Goal: Feedback & Contribution: Contribute content

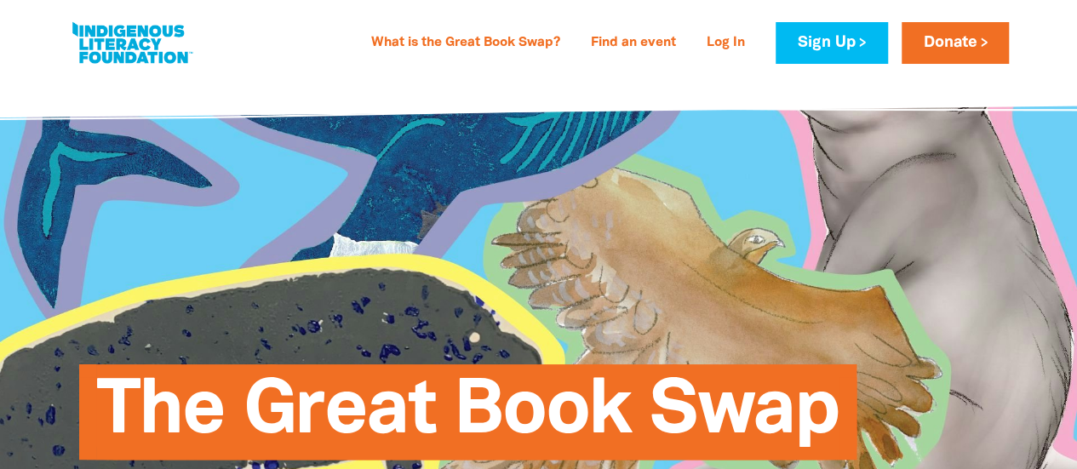
type input "[PERSON_NAME]"
type input "Holland"
type input "[EMAIL_ADDRESS][DOMAIN_NAME]"
type input "Catherine McAuley School"
select select "primary-school"
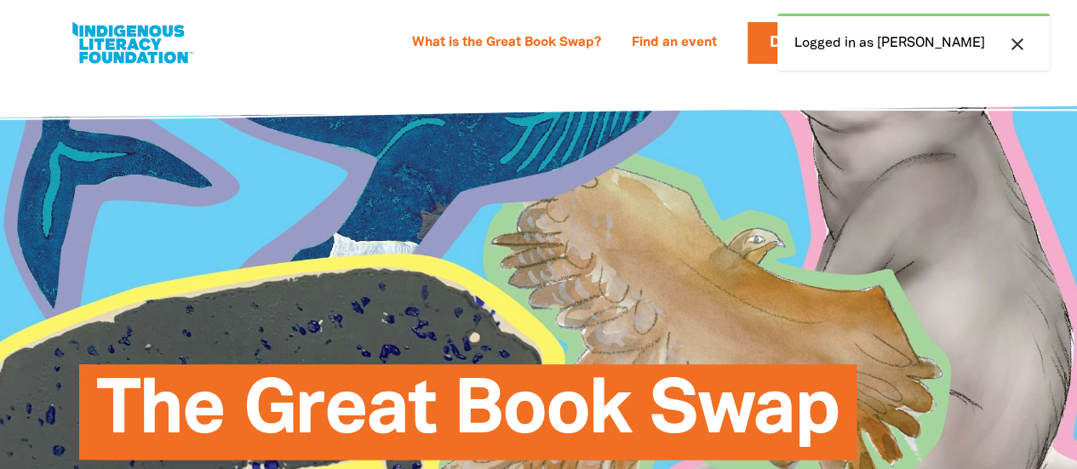
click at [1018, 43] on icon "close" at bounding box center [1017, 44] width 20 height 20
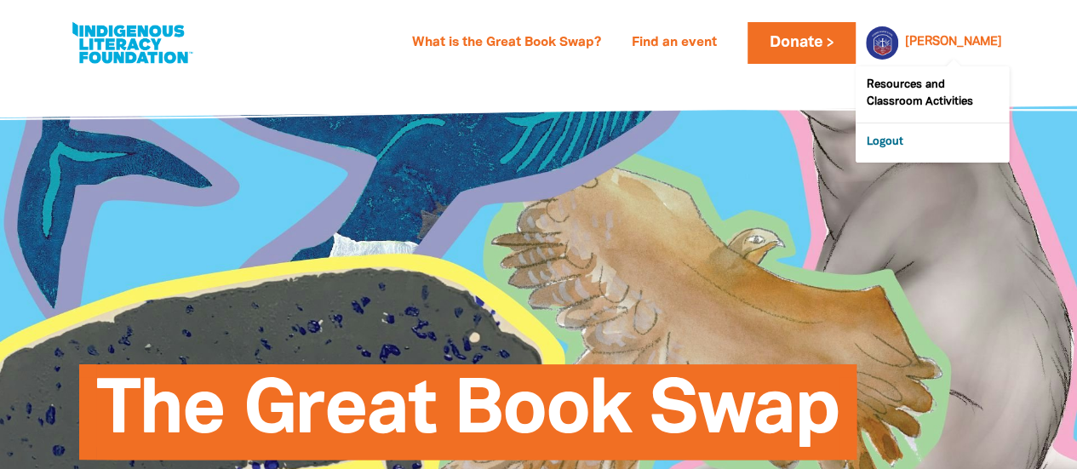
click at [933, 146] on link "Logout" at bounding box center [932, 142] width 153 height 39
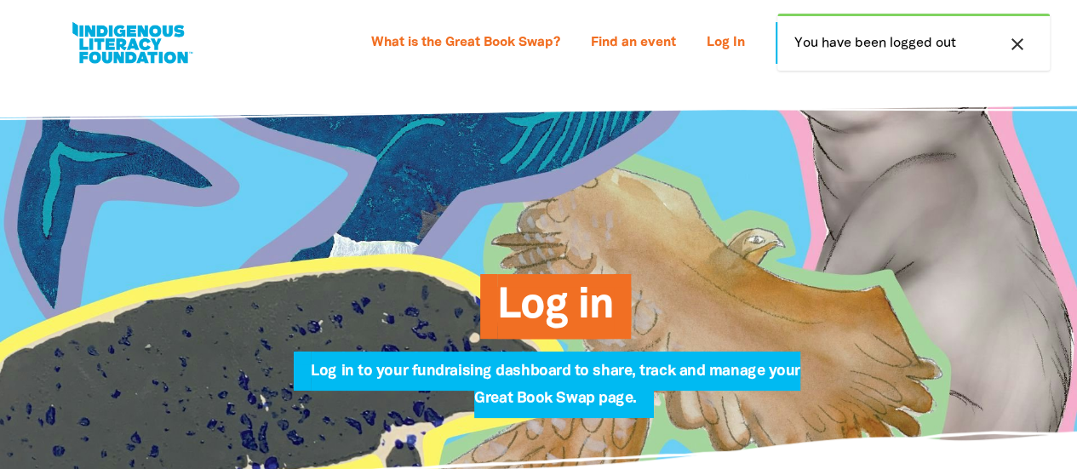
type input "[STREET_ADDRESS][PERSON_NAME]"
click at [636, 38] on link "Find an event" at bounding box center [634, 43] width 106 height 27
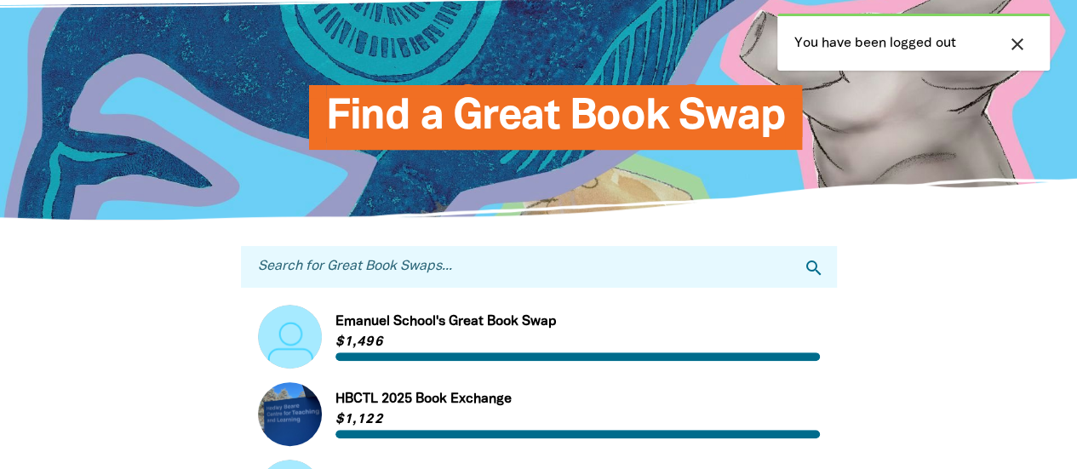
scroll to position [138, 0]
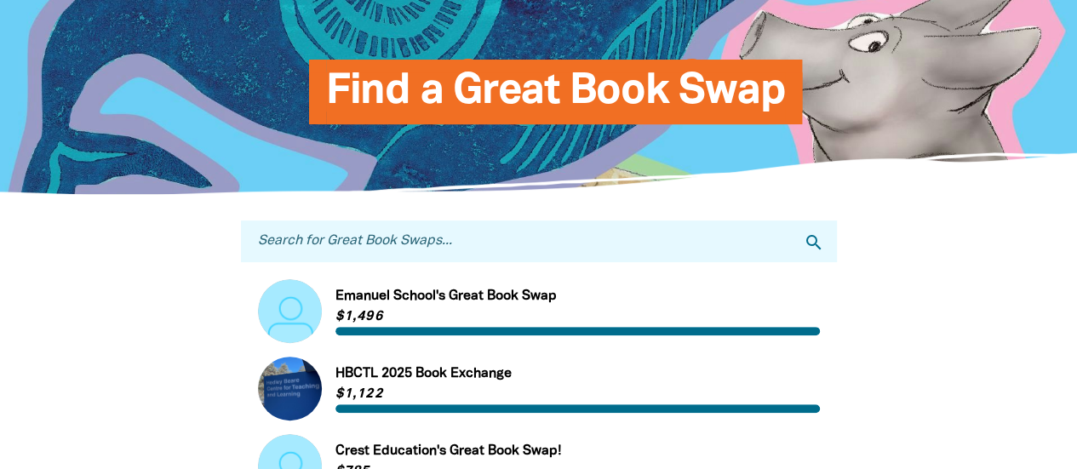
click at [482, 230] on input "Search for Great Book Swaps..." at bounding box center [539, 242] width 596 height 42
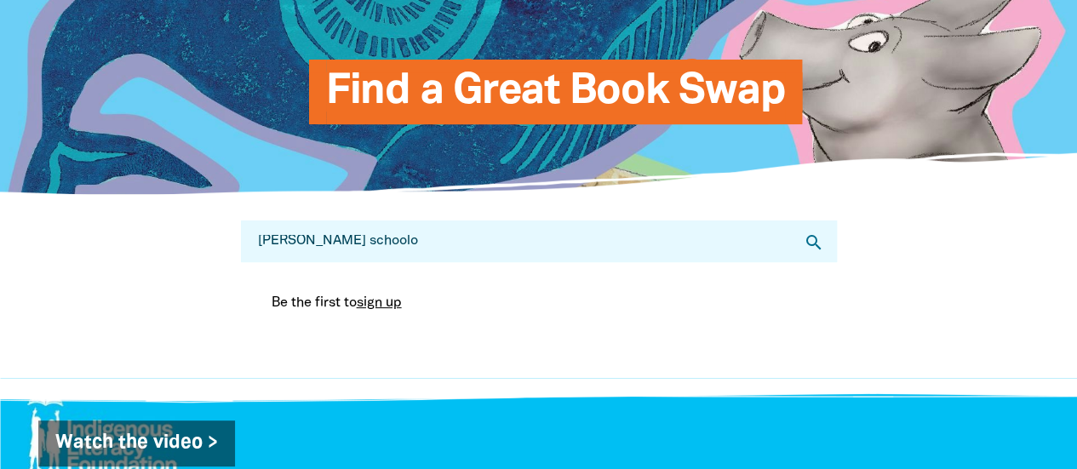
click at [451, 249] on input "catherine mcauley schoolo" at bounding box center [539, 242] width 596 height 42
drag, startPoint x: 484, startPoint y: 243, endPoint x: 127, endPoint y: 254, distance: 356.9
click at [127, 254] on div "Search for Great Book Swaps... catherine mcauley school search Be the first to …" at bounding box center [539, 286] width 1022 height 183
click at [818, 247] on icon "search" at bounding box center [814, 242] width 20 height 20
click at [811, 238] on icon "search" at bounding box center [814, 242] width 20 height 20
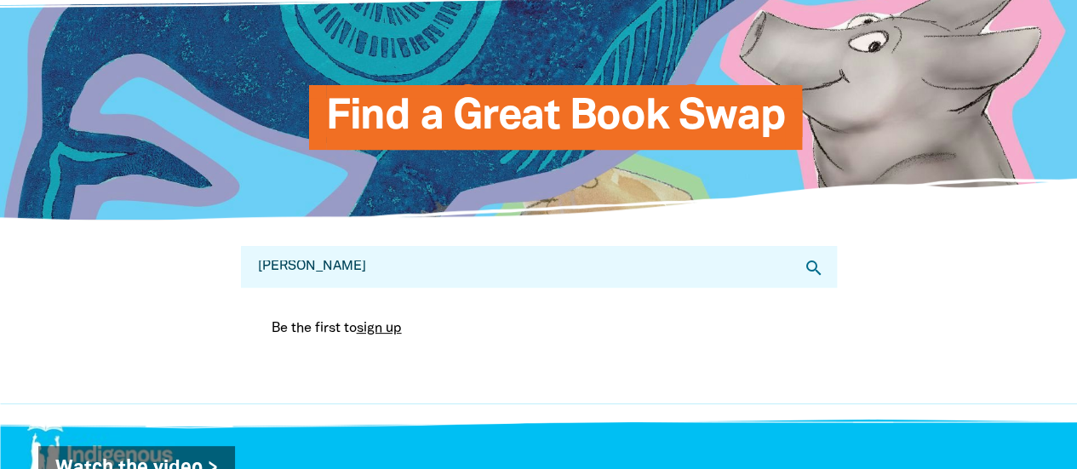
scroll to position [0, 0]
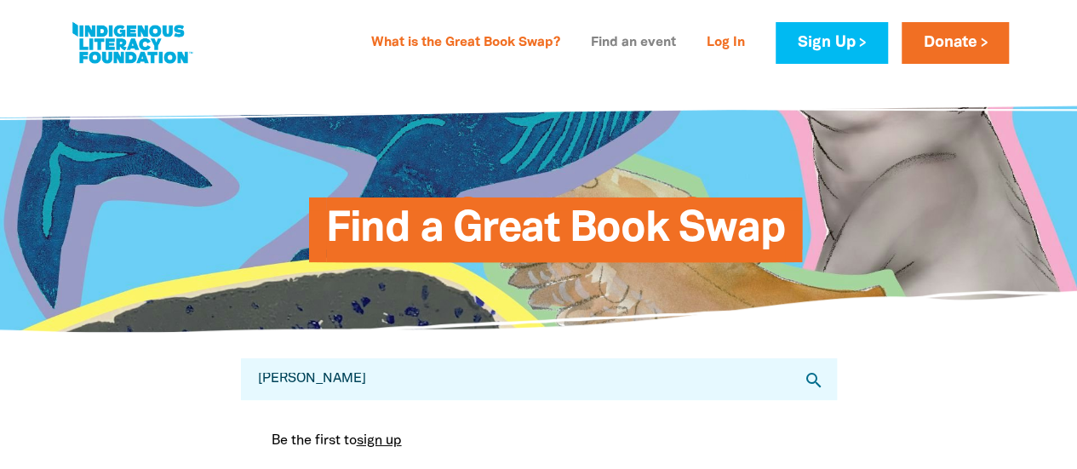
click at [622, 41] on link "Find an event" at bounding box center [634, 43] width 106 height 27
click at [618, 38] on link "Find an event" at bounding box center [634, 43] width 106 height 27
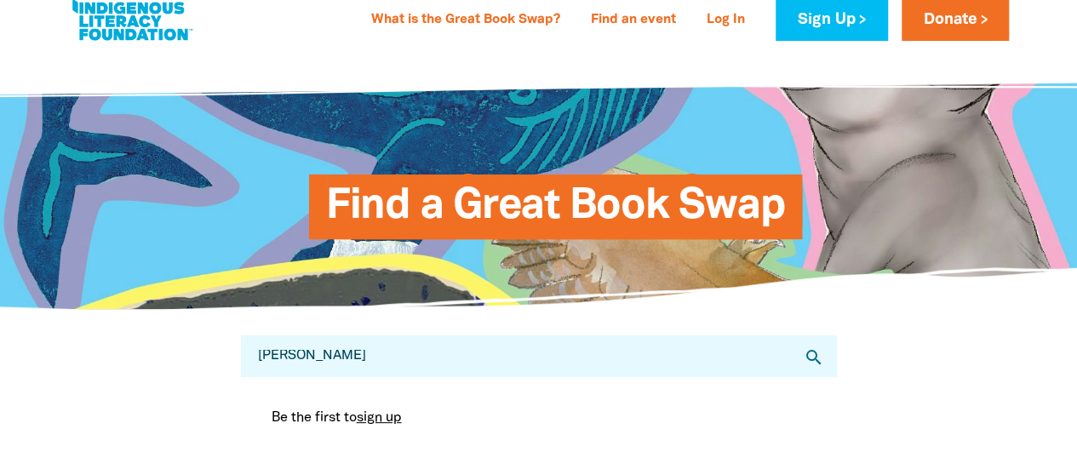
scroll to position [19, 0]
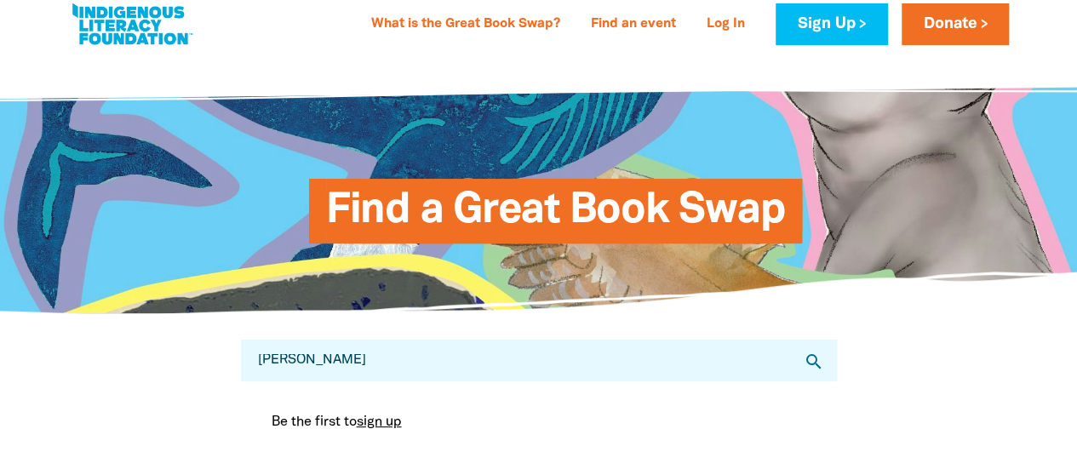
click at [422, 349] on input "Catherine McAuley" at bounding box center [539, 361] width 596 height 42
type input "Catherine"
click at [806, 361] on icon "search" at bounding box center [814, 362] width 20 height 20
click at [558, 347] on input "Catherine" at bounding box center [539, 361] width 596 height 42
drag, startPoint x: 558, startPoint y: 347, endPoint x: 275, endPoint y: 345, distance: 282.7
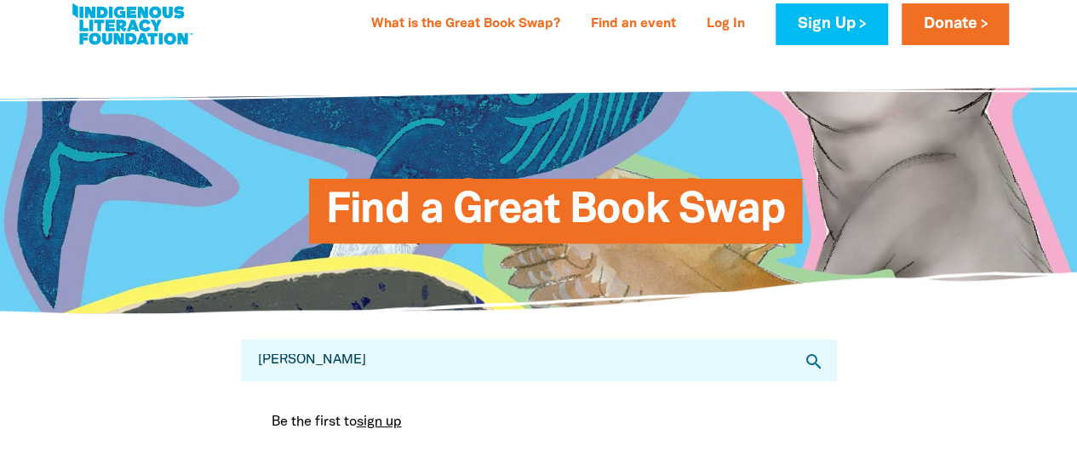
click at [275, 345] on input "Catherine" at bounding box center [539, 361] width 596 height 42
click at [542, 198] on span "Find a Great Book Swap" at bounding box center [556, 218] width 460 height 52
click at [467, 20] on link "What is the Great Book Swap?" at bounding box center [465, 24] width 209 height 27
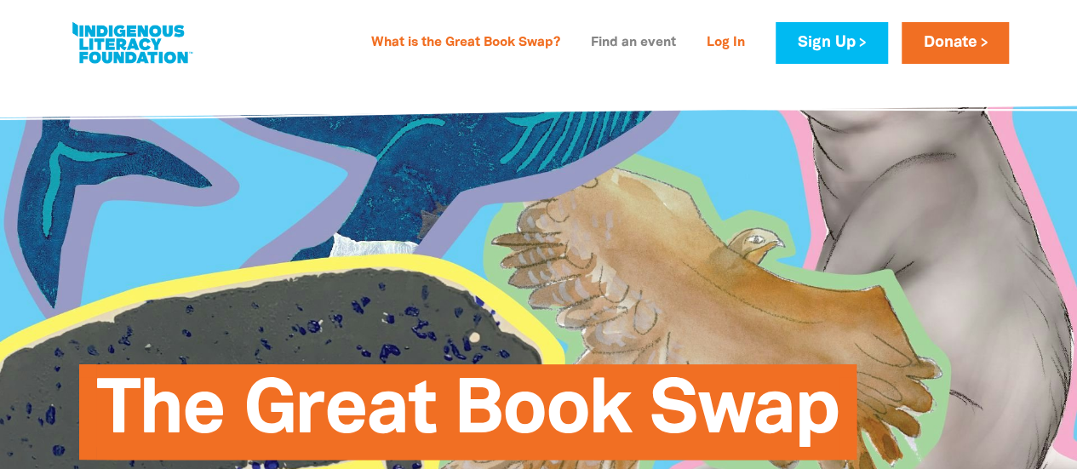
click at [622, 43] on link "Find an event" at bounding box center [634, 43] width 106 height 27
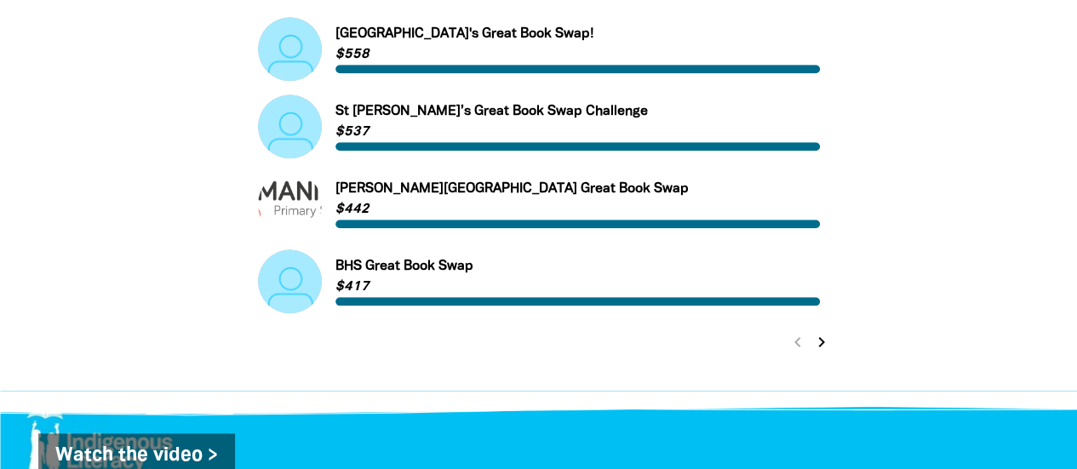
scroll to position [871, 0]
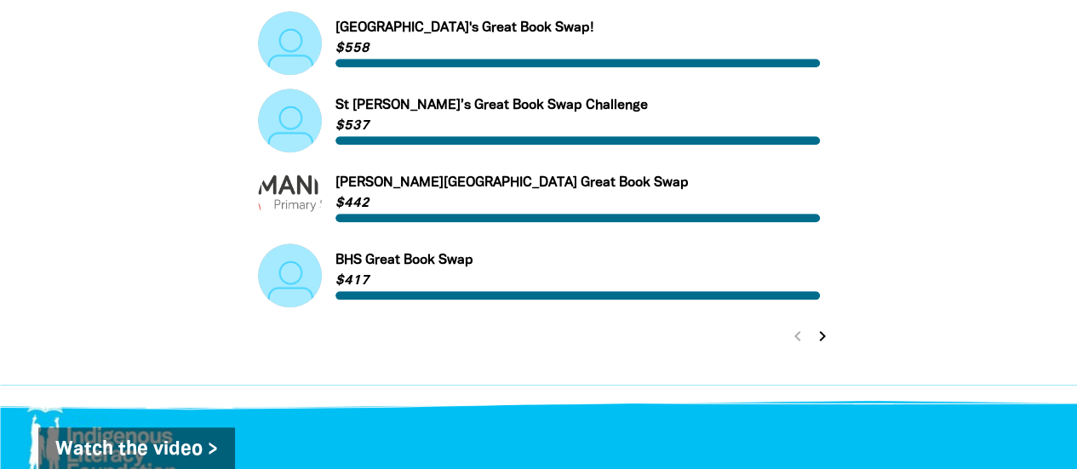
click at [822, 337] on icon "chevron_right" at bounding box center [822, 336] width 20 height 20
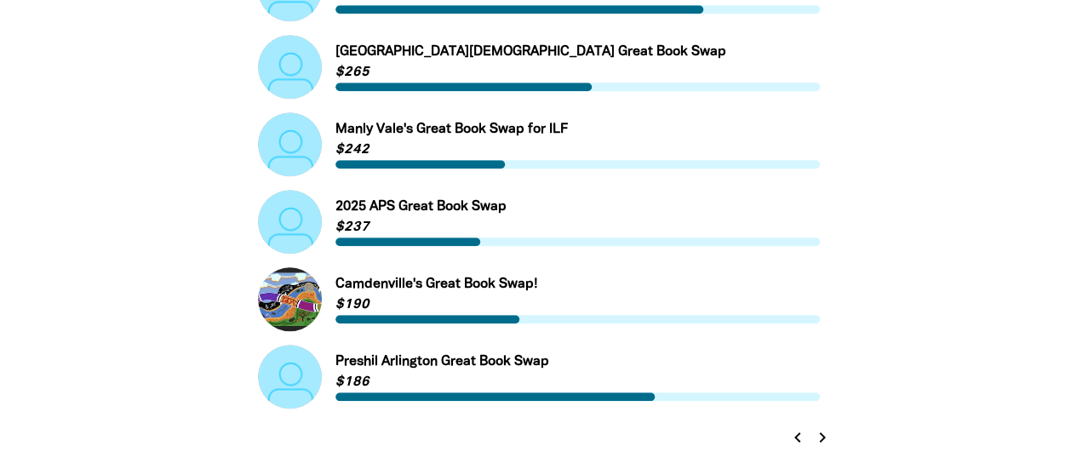
scroll to position [788, 0]
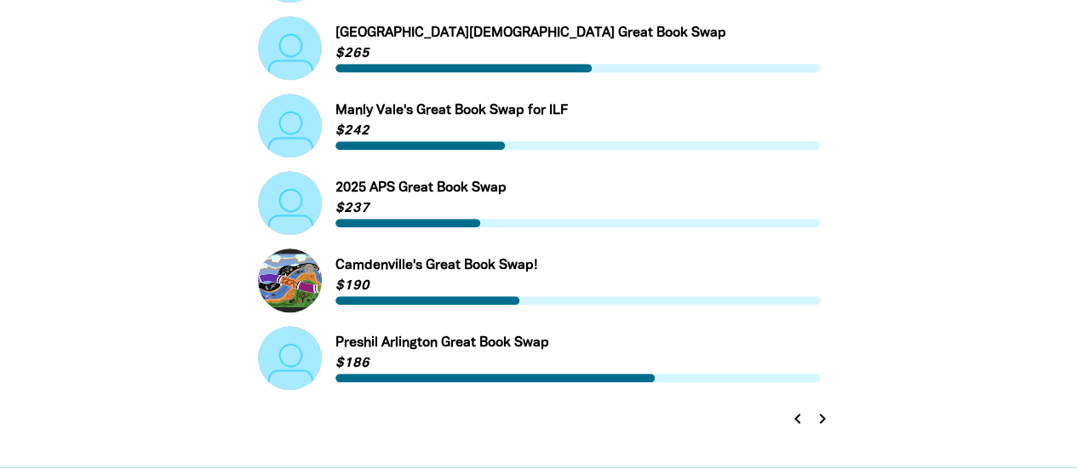
click at [822, 415] on icon "chevron_right" at bounding box center [822, 419] width 20 height 20
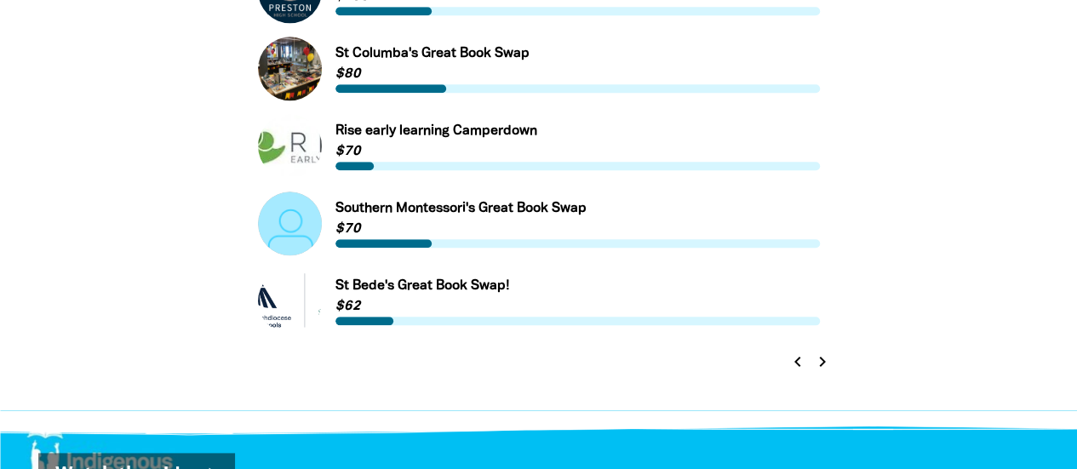
scroll to position [858, 0]
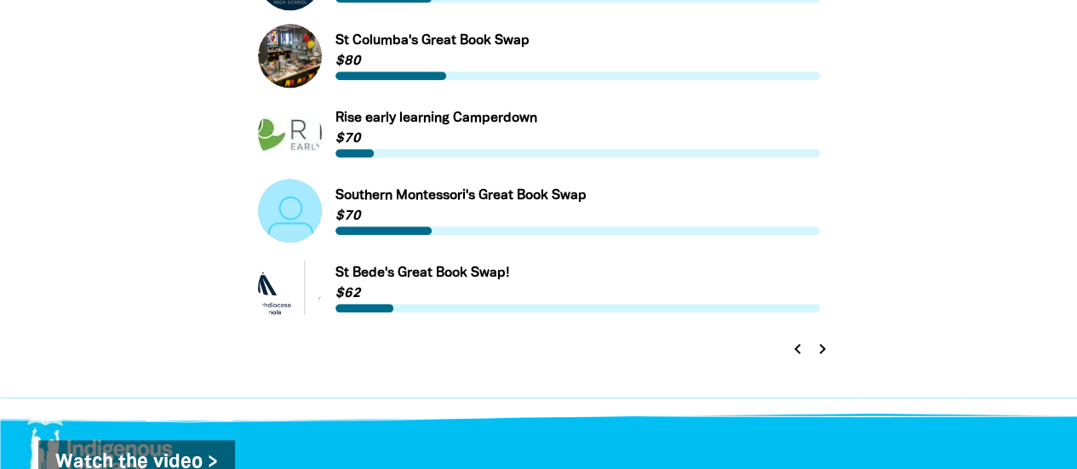
click at [821, 350] on icon "chevron_right" at bounding box center [822, 349] width 20 height 20
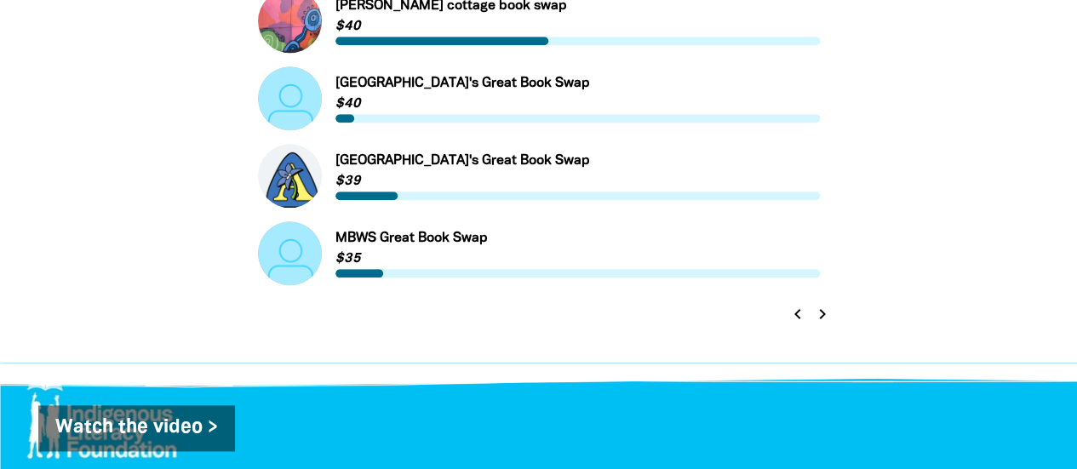
scroll to position [906, 0]
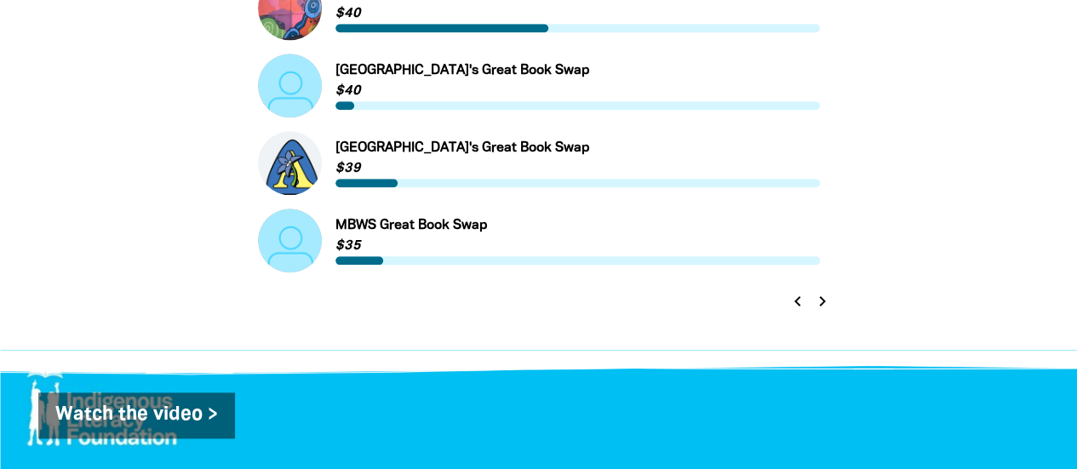
click at [823, 302] on icon "chevron_right" at bounding box center [822, 301] width 20 height 20
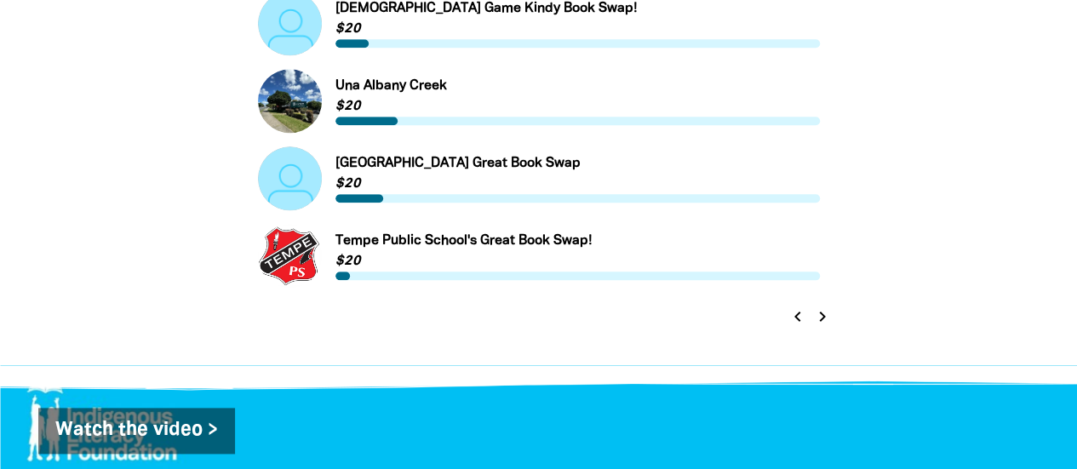
scroll to position [950, 0]
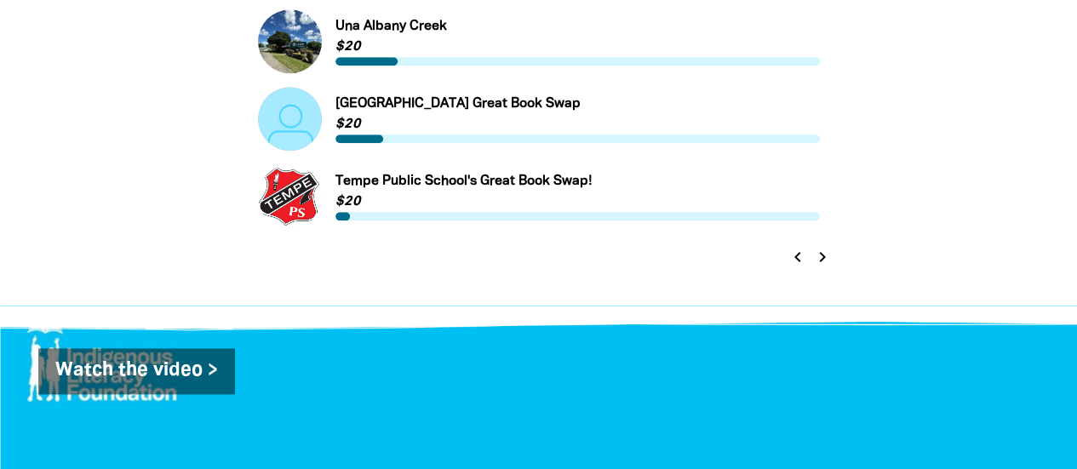
click at [821, 251] on icon "chevron_right" at bounding box center [822, 257] width 20 height 20
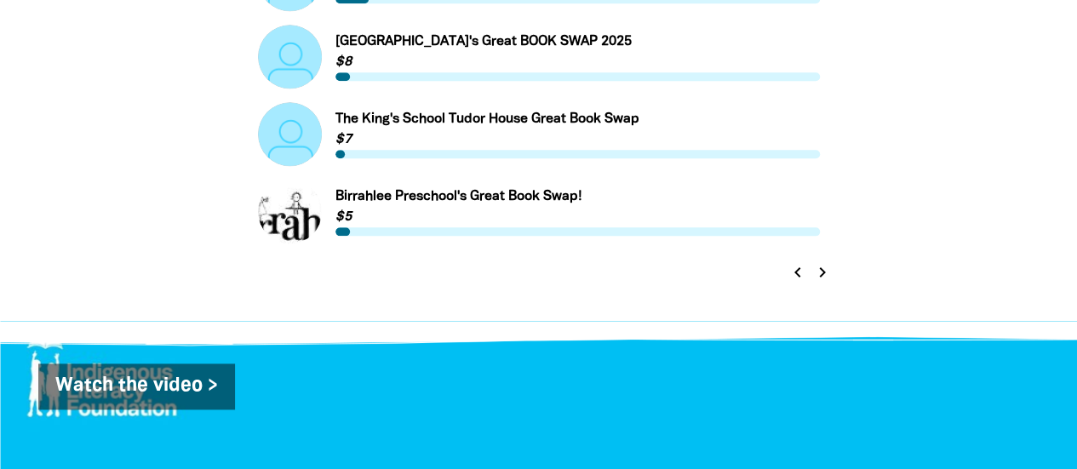
scroll to position [964, 0]
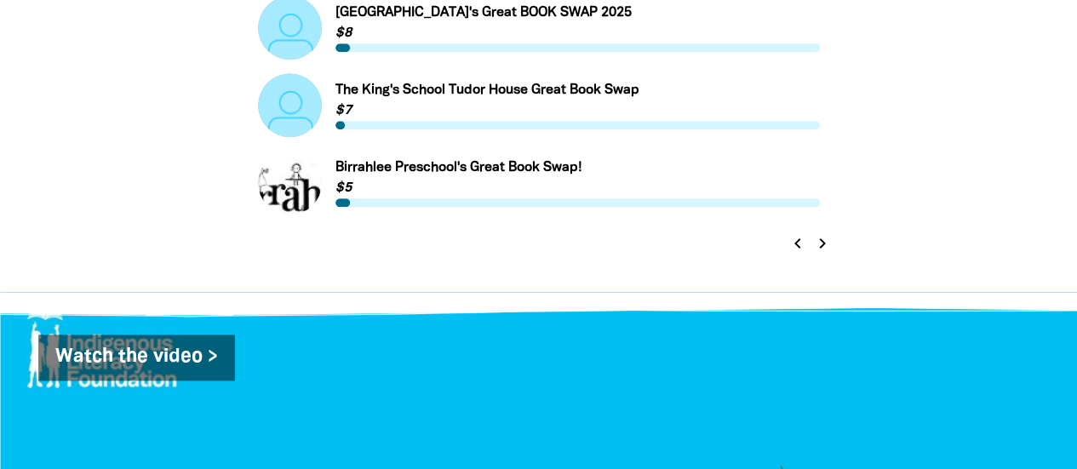
click at [826, 247] on icon "chevron_right" at bounding box center [822, 243] width 20 height 20
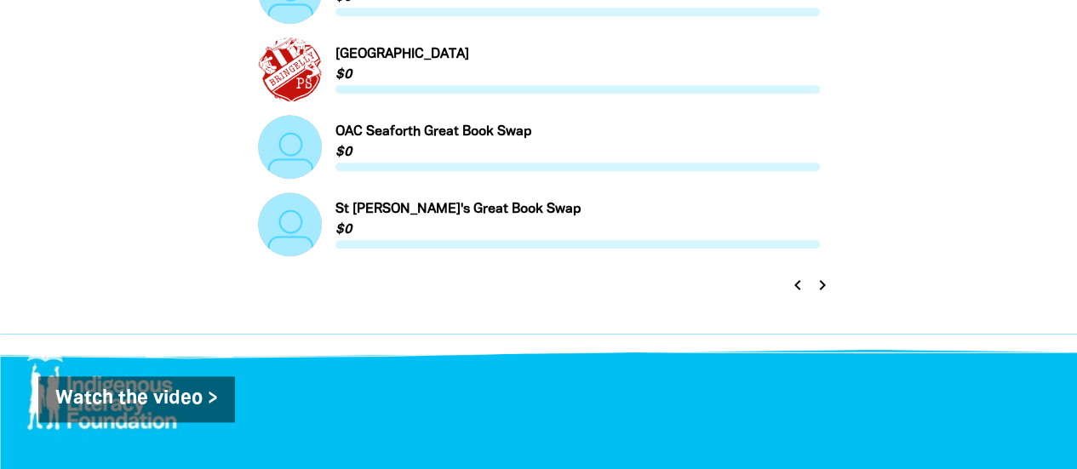
scroll to position [928, 0]
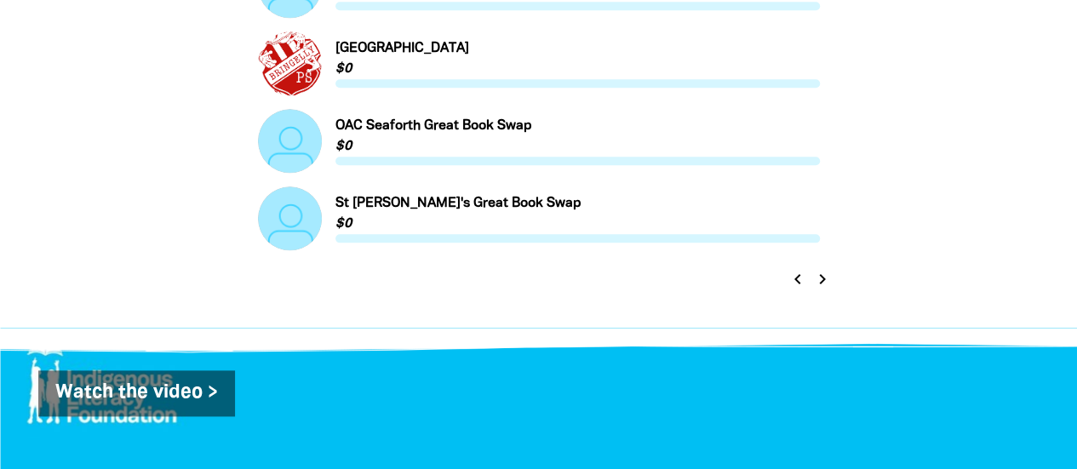
click at [819, 283] on icon "chevron_right" at bounding box center [822, 279] width 20 height 20
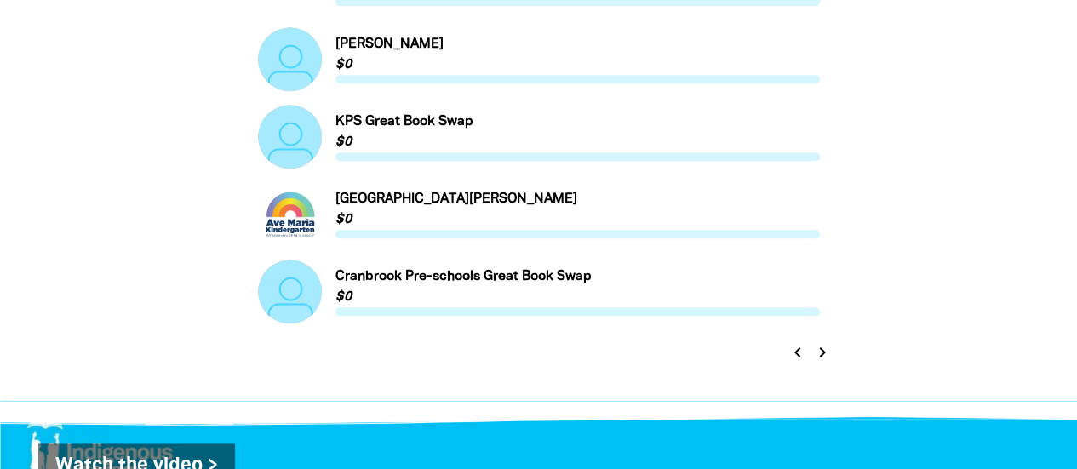
scroll to position [0, 0]
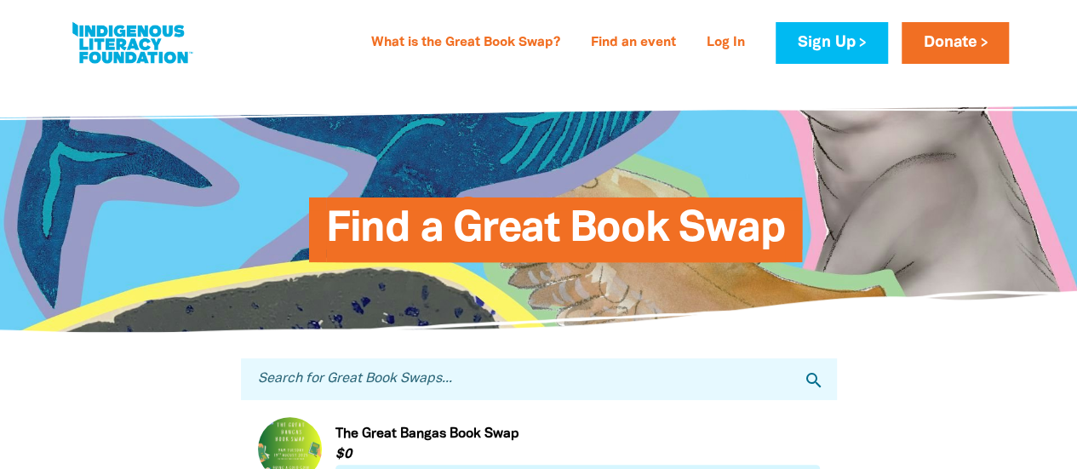
click at [341, 372] on input "Search for Great Book Swaps..." at bounding box center [539, 379] width 596 height 42
type input "CMS"
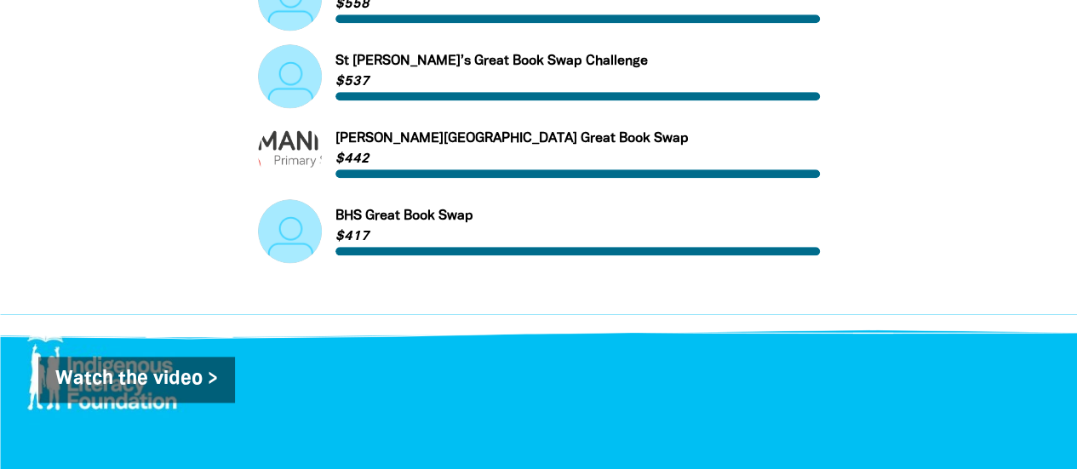
scroll to position [30, 0]
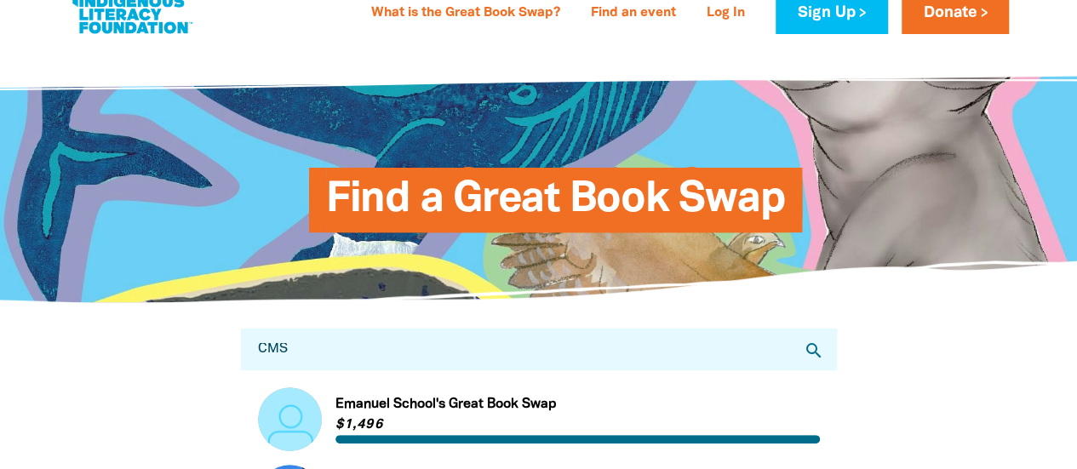
click at [811, 349] on icon "search" at bounding box center [814, 351] width 20 height 20
click at [678, 346] on input "CMS" at bounding box center [539, 350] width 596 height 42
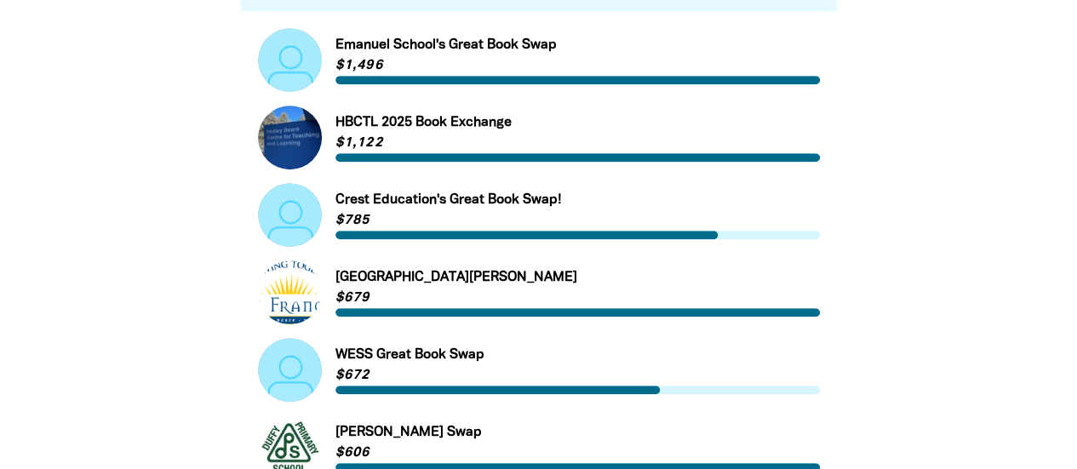
scroll to position [0, 0]
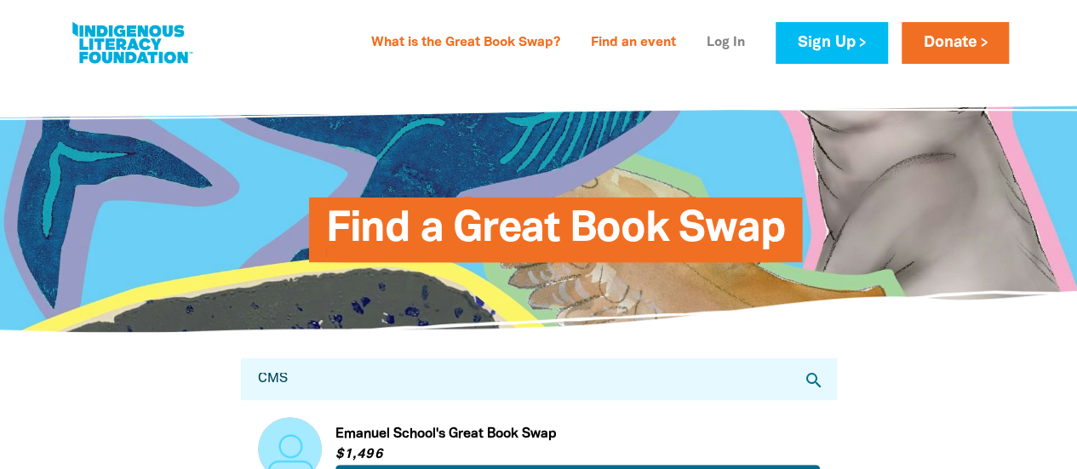
click at [736, 40] on link "Log In" at bounding box center [725, 43] width 59 height 27
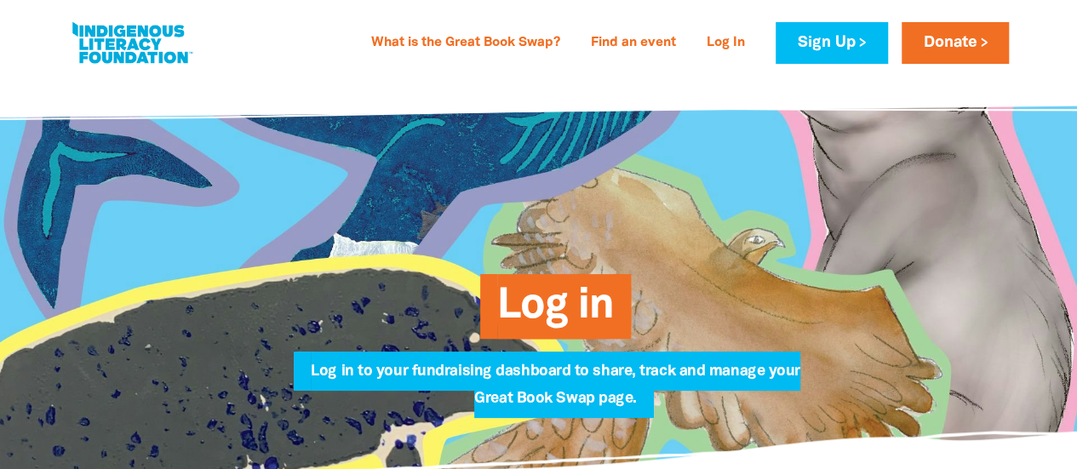
type input "[STREET_ADDRESS][PERSON_NAME]"
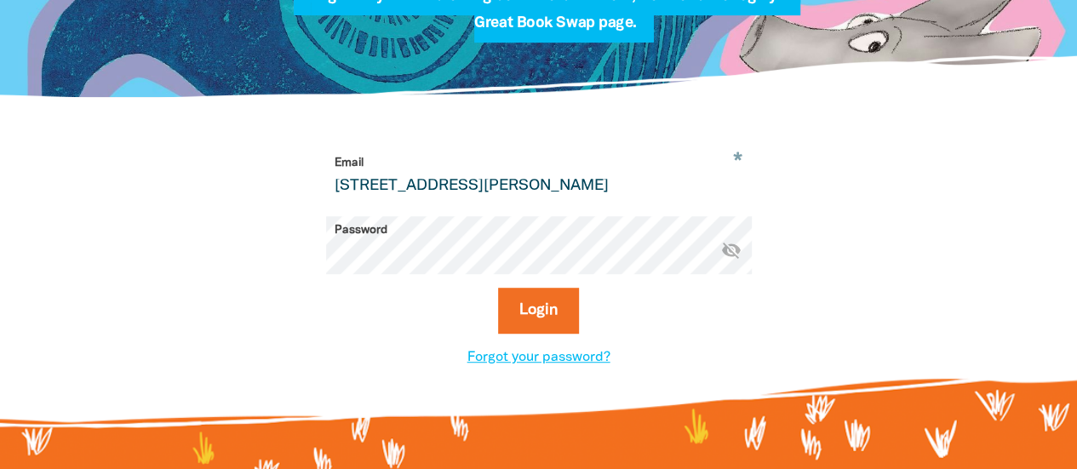
scroll to position [387, 0]
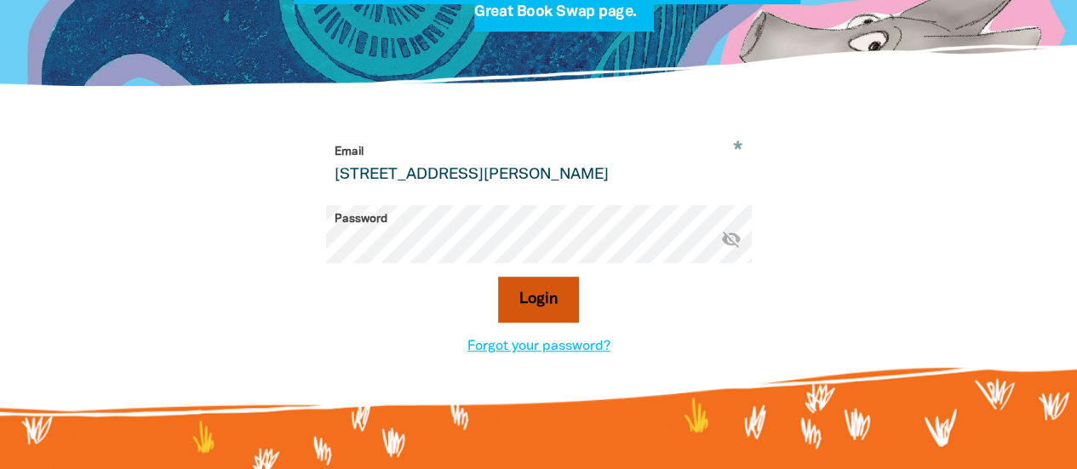
click at [524, 309] on button "Login" at bounding box center [538, 300] width 81 height 46
drag, startPoint x: 633, startPoint y: 174, endPoint x: 163, endPoint y: 202, distance: 471.7
click at [163, 202] on div "* Email [STREET_ADDRESS][PERSON_NAME] Password * visibility_off Login Forgot yo…" at bounding box center [539, 247] width 1022 height 321
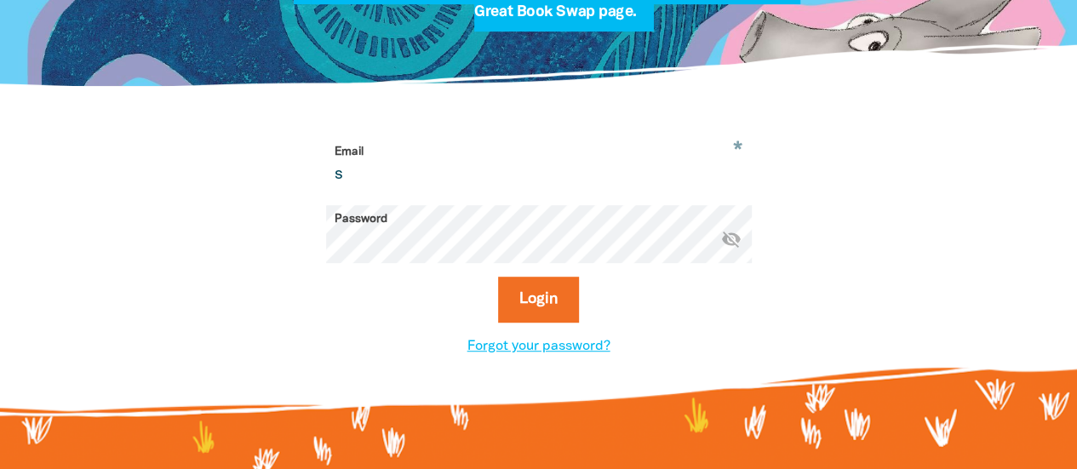
type input "[EMAIL_ADDRESS][DOMAIN_NAME]"
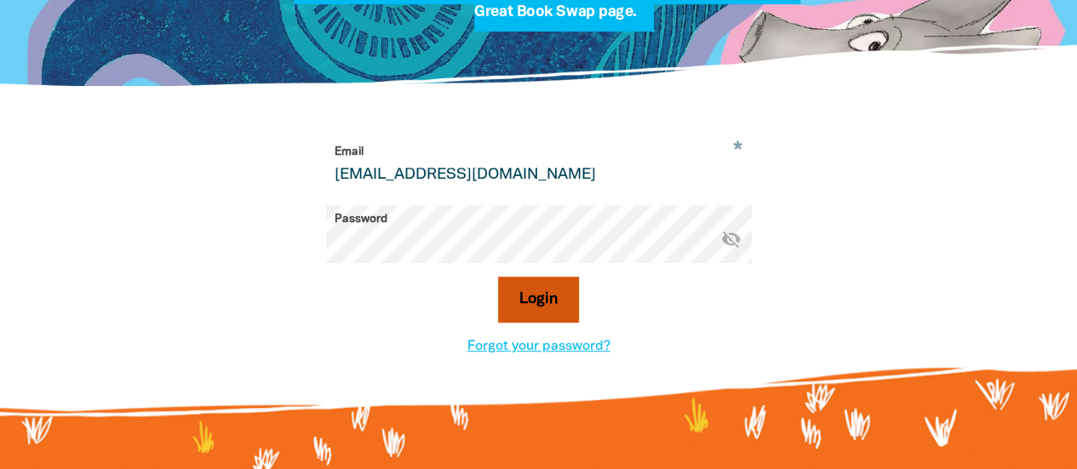
click at [545, 304] on button "Login" at bounding box center [538, 300] width 81 height 46
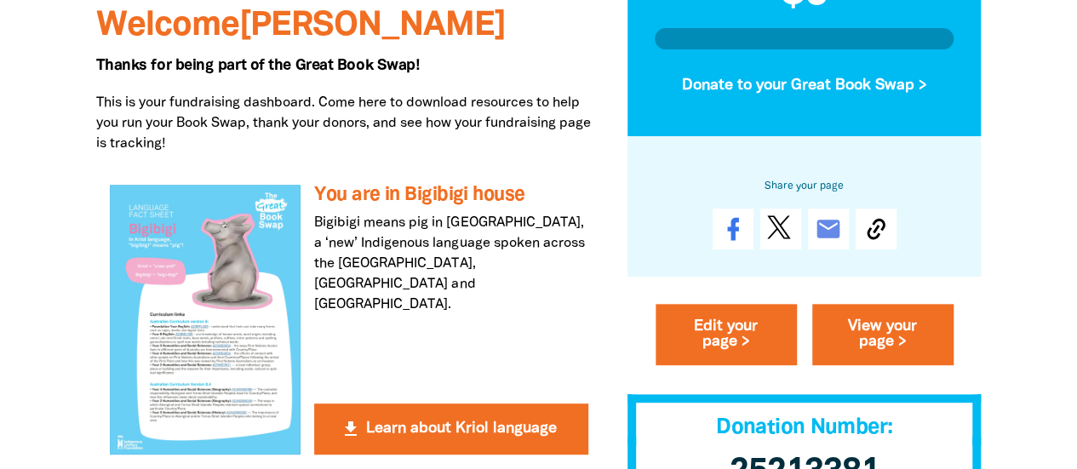
scroll to position [323, 0]
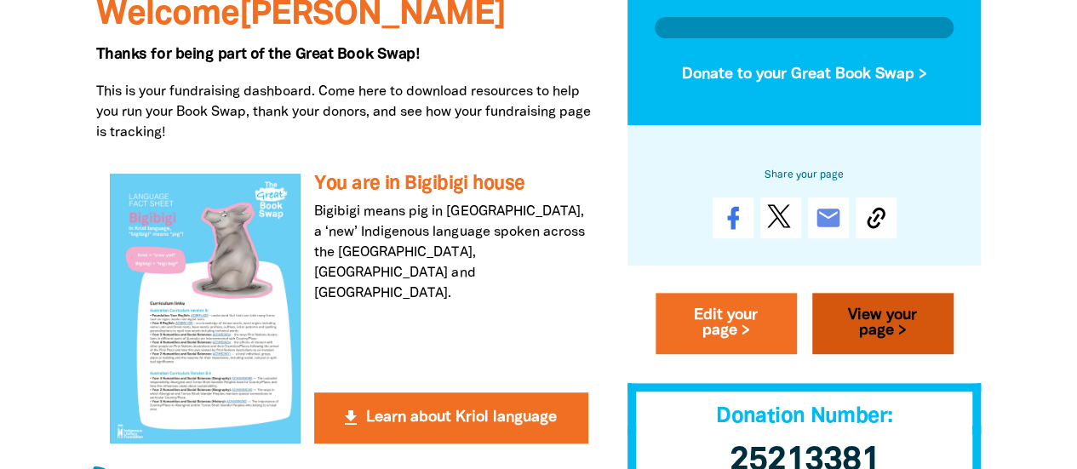
click at [892, 324] on link "View your page >" at bounding box center [882, 324] width 141 height 61
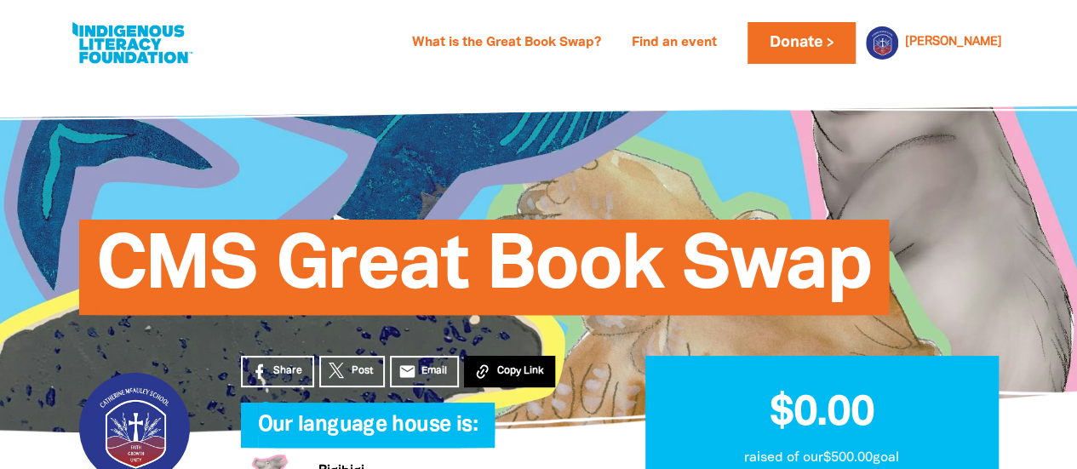
click at [524, 363] on button "Copy Link" at bounding box center [509, 372] width 91 height 32
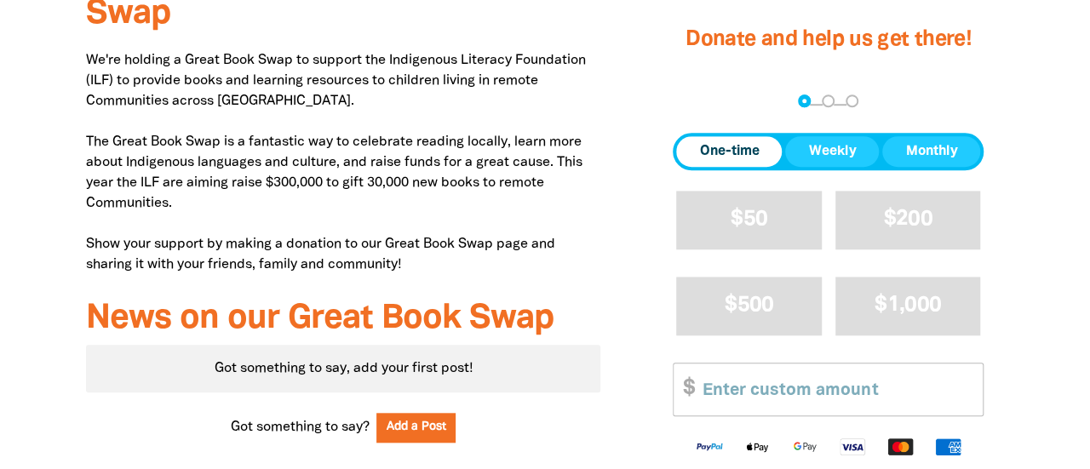
scroll to position [582, 0]
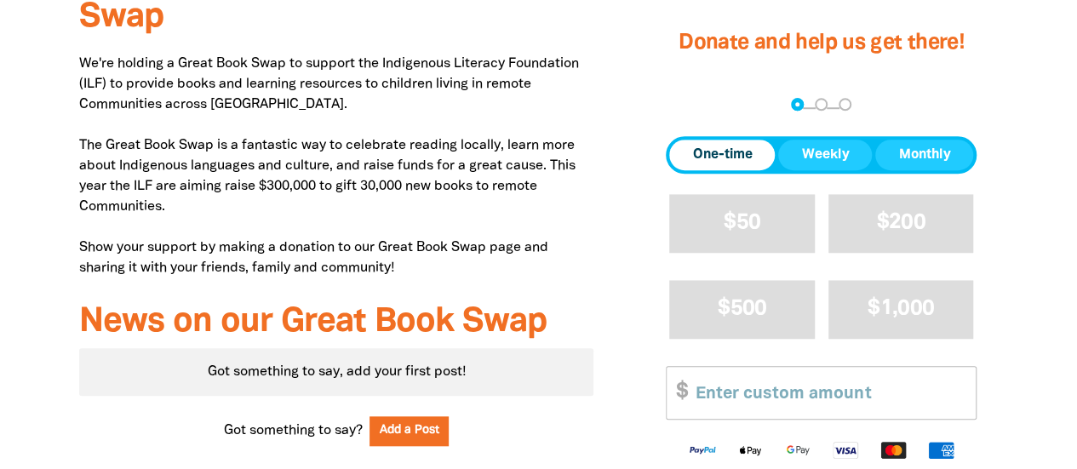
click at [441, 369] on div "Got something to say, add your first post!" at bounding box center [336, 372] width 515 height 48
click at [429, 428] on button "Add a Post" at bounding box center [410, 431] width 80 height 30
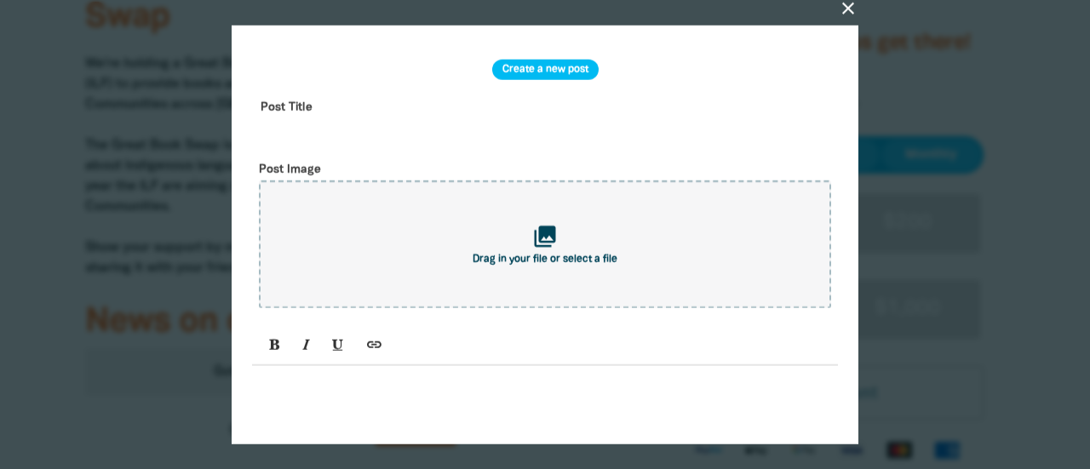
click at [362, 113] on input "text" at bounding box center [545, 120] width 586 height 54
click at [307, 140] on input "Two Weeks to go!" at bounding box center [545, 120] width 586 height 54
click at [450, 137] on input "Two weeks to go!" at bounding box center [545, 120] width 586 height 54
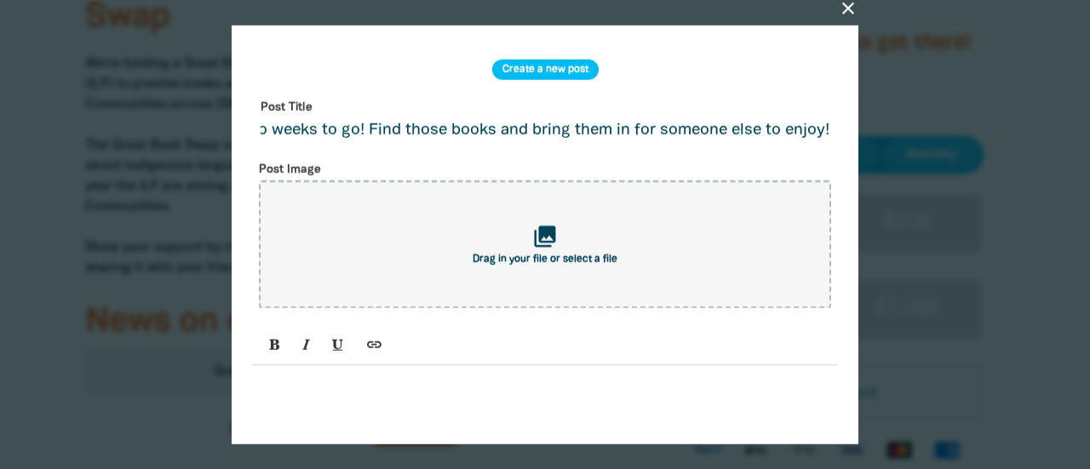
scroll to position [0, 37]
type input "Two weeks to go! Find those books and bring them in for someone else to enjoy!"
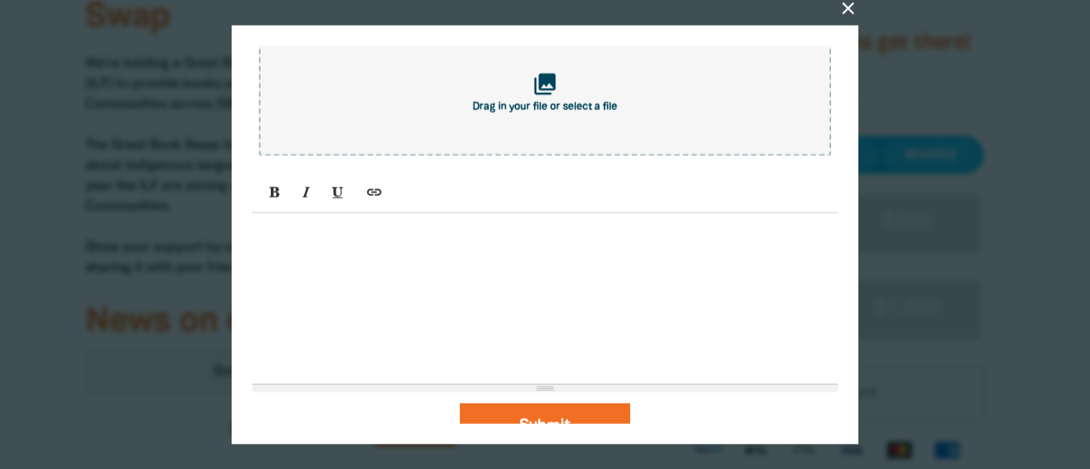
scroll to position [181, 0]
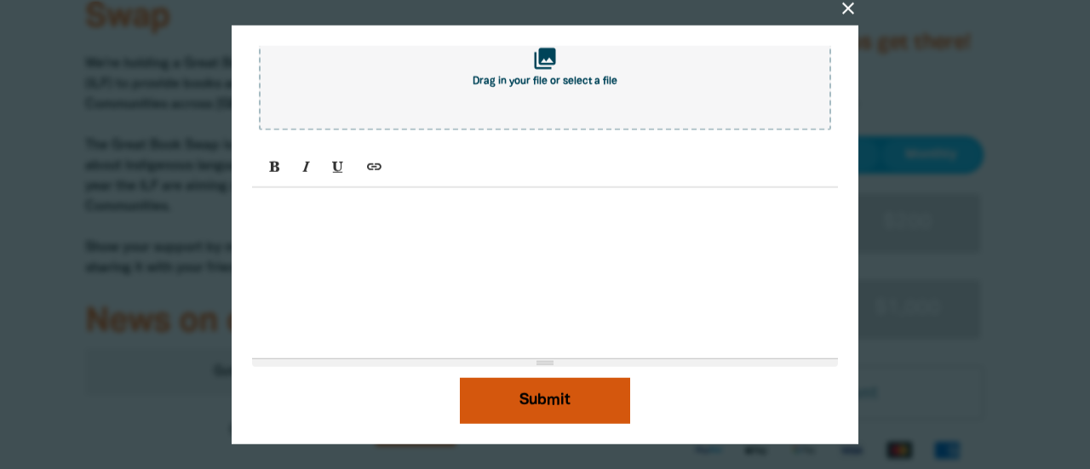
click at [550, 409] on button "Submit" at bounding box center [545, 400] width 170 height 46
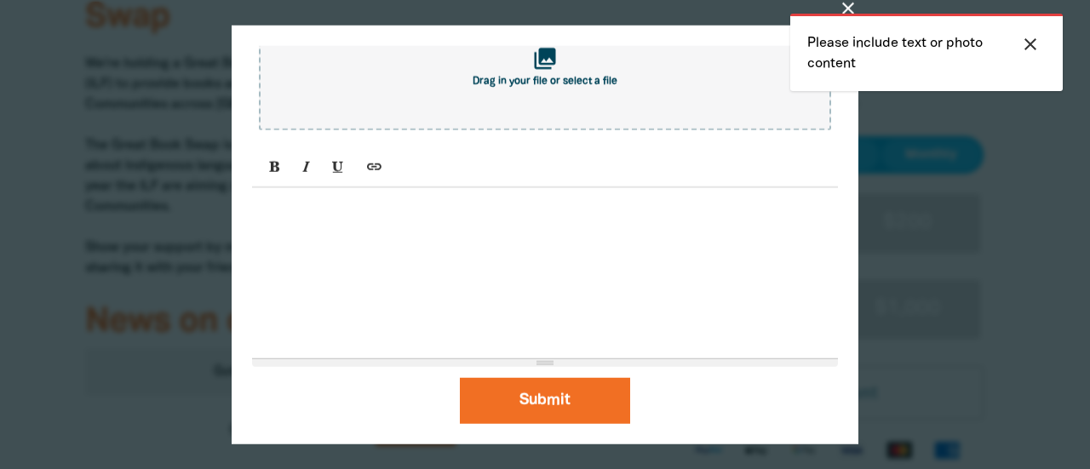
click at [1028, 43] on icon "close" at bounding box center [1030, 44] width 20 height 20
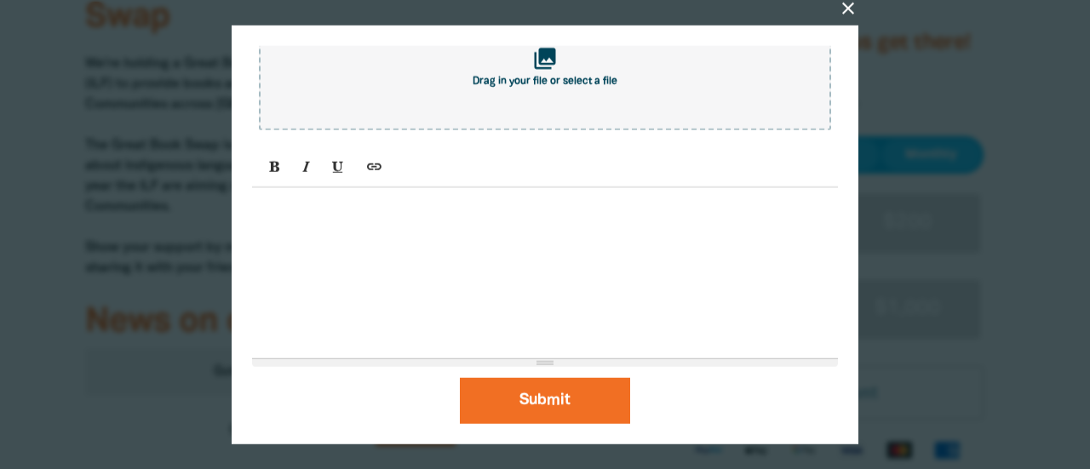
scroll to position [0, 0]
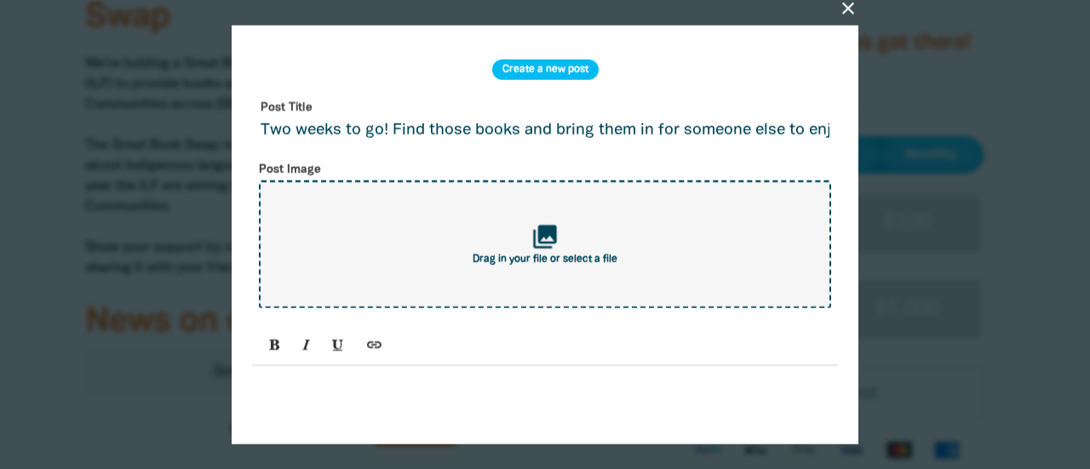
click at [534, 261] on span "Drag in your file or select a file" at bounding box center [545, 260] width 145 height 10
type input "C:\fakepath\gbs banner.jfif"
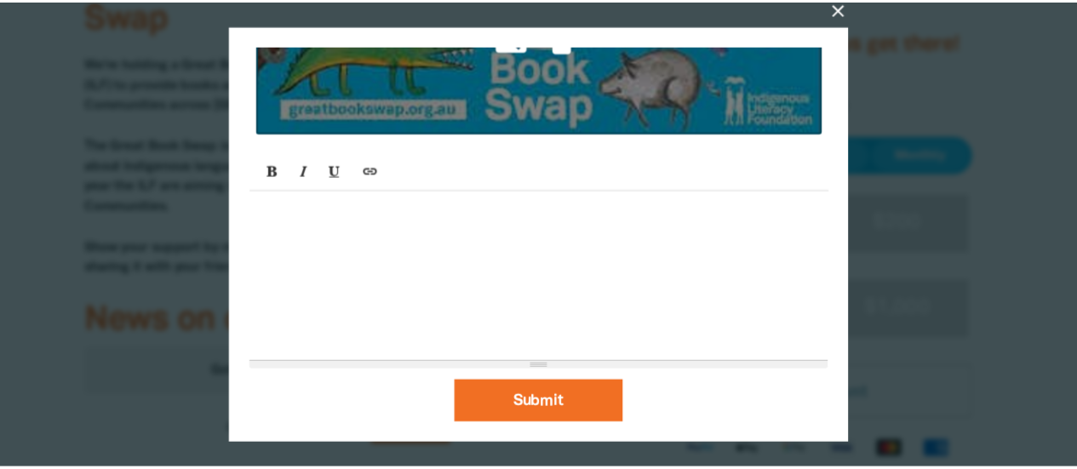
scroll to position [238, 0]
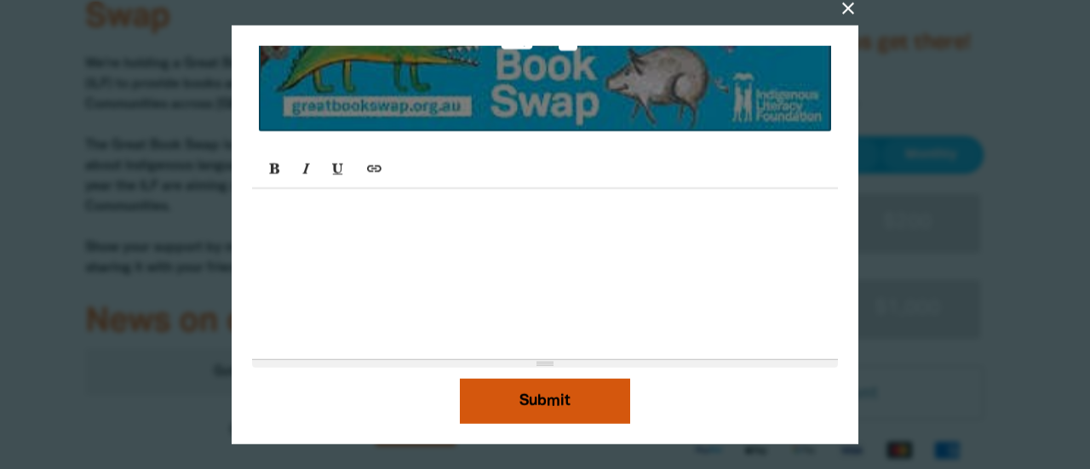
click at [562, 392] on button "Submit" at bounding box center [545, 402] width 170 height 46
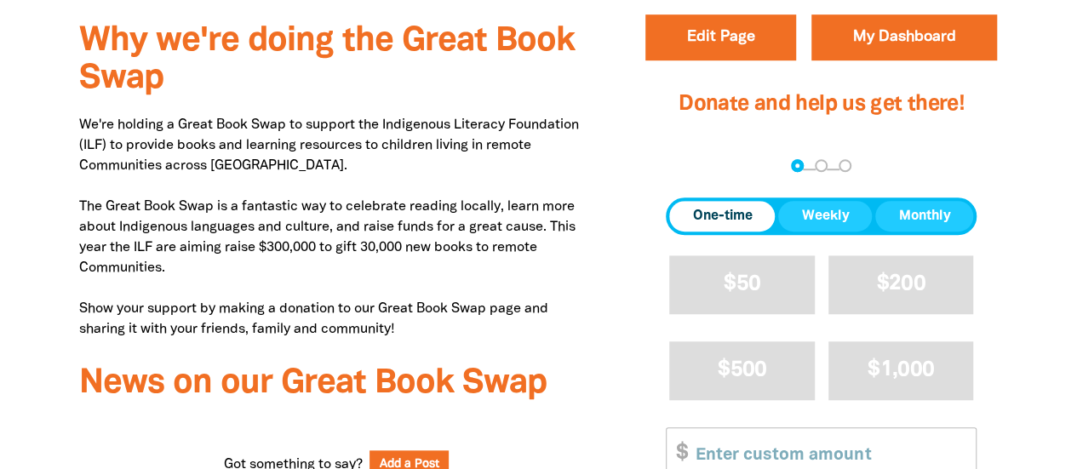
scroll to position [518, 0]
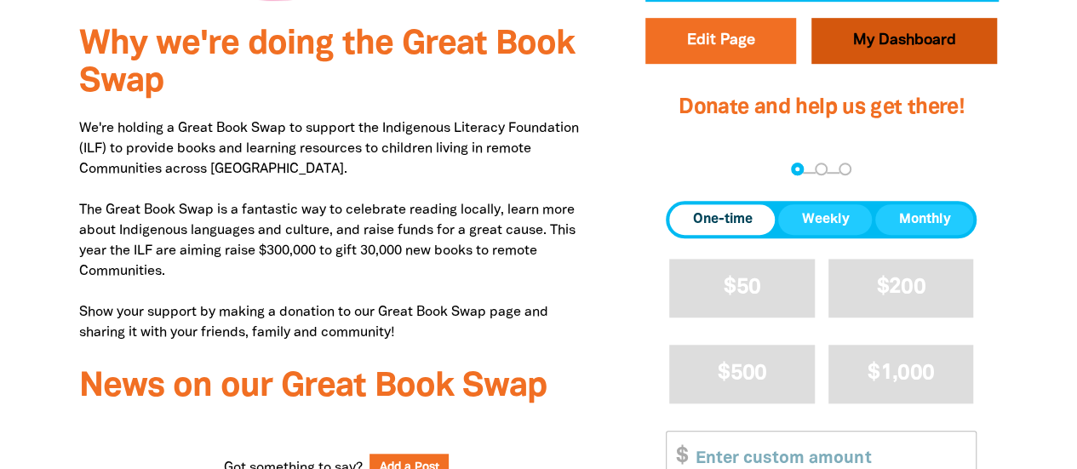
click at [908, 36] on link "My Dashboard" at bounding box center [904, 41] width 186 height 46
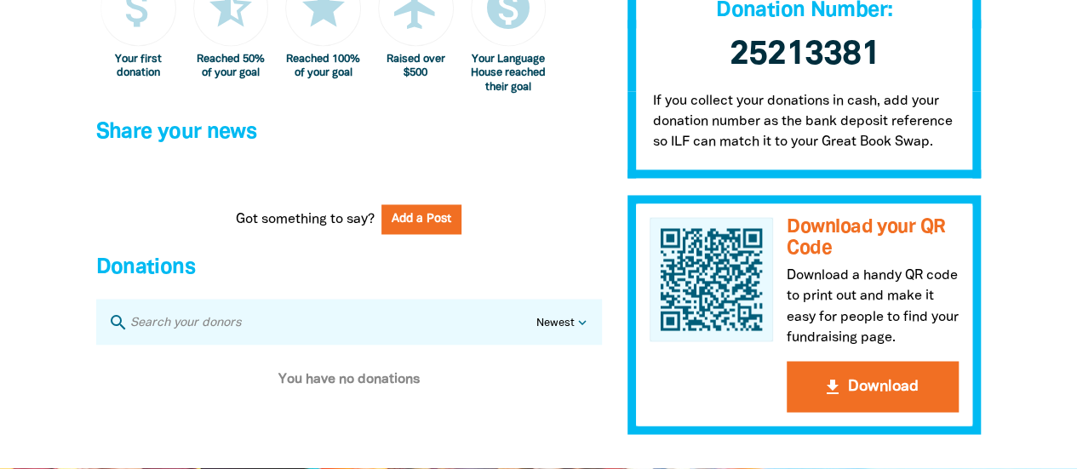
scroll to position [1292, 0]
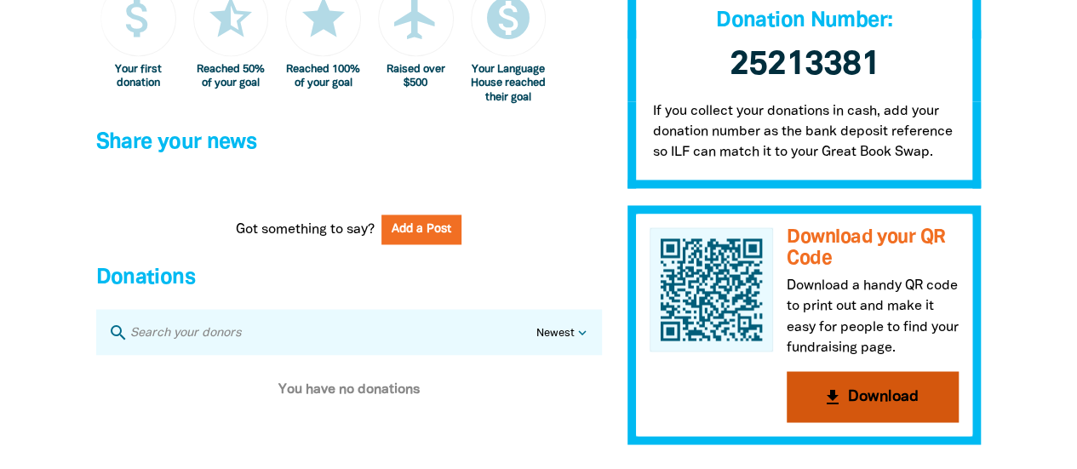
click at [860, 415] on button "get_app Download" at bounding box center [873, 396] width 172 height 51
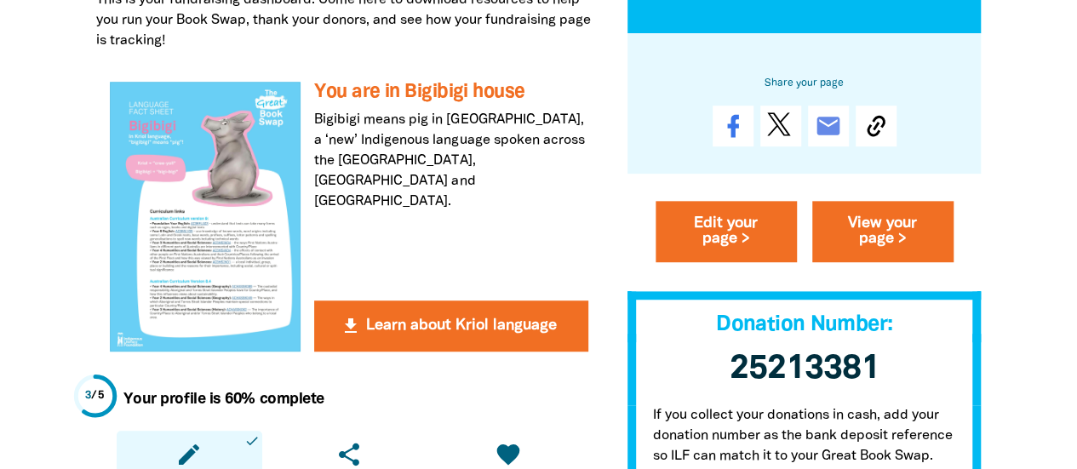
scroll to position [418, 0]
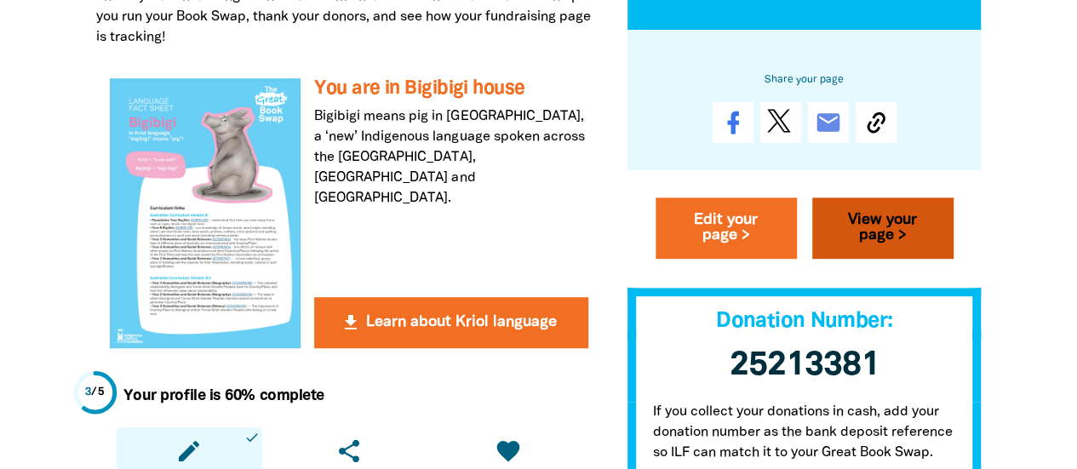
click at [881, 224] on link "View your page >" at bounding box center [882, 228] width 141 height 61
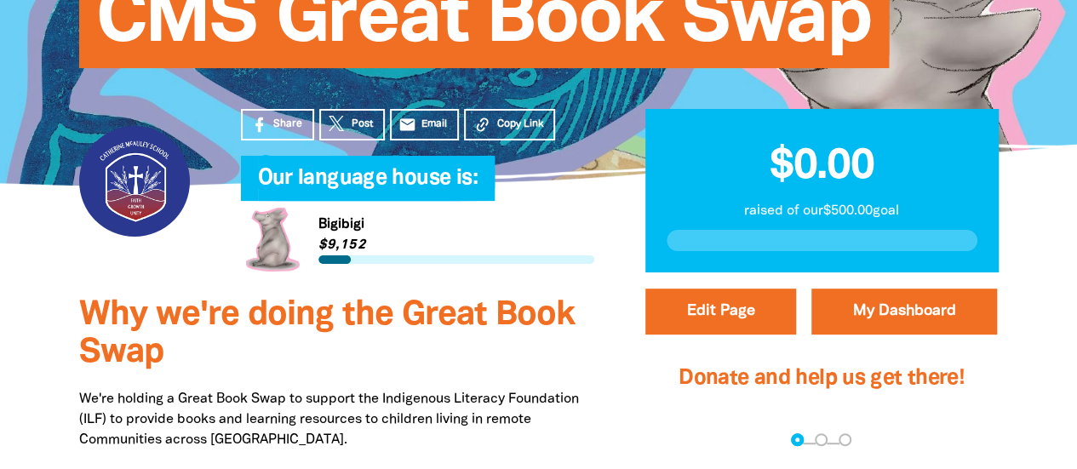
scroll to position [226, 0]
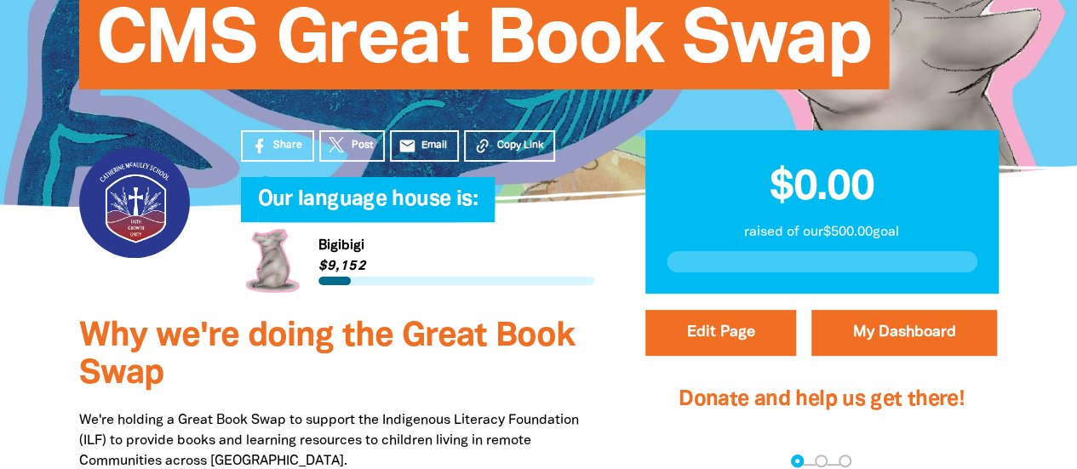
drag, startPoint x: 225, startPoint y: 244, endPoint x: 381, endPoint y: 253, distance: 156.9
click at [381, 253] on div "Share Post email Email Copy Link Our language house is:﻿ My Team Link to Bigibi…" at bounding box center [417, 254] width 404 height 95
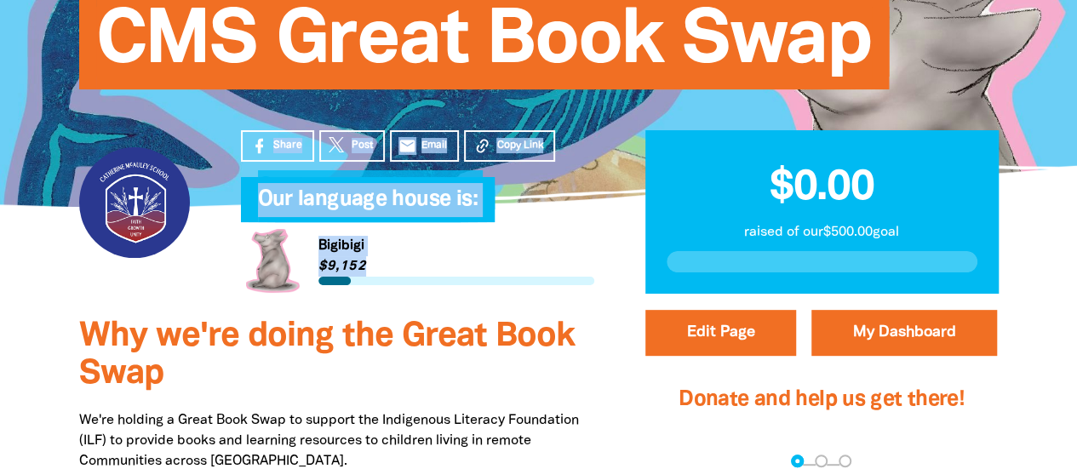
drag, startPoint x: 609, startPoint y: 275, endPoint x: 209, endPoint y: 253, distance: 399.9
click at [209, 253] on div "Share Post email Email Copy Link Our language house is:﻿ My Team Link to Bigibi…" at bounding box center [539, 254] width 1022 height 95
click at [587, 231] on link "Link to [GEOGRAPHIC_DATA]" at bounding box center [417, 261] width 353 height 64
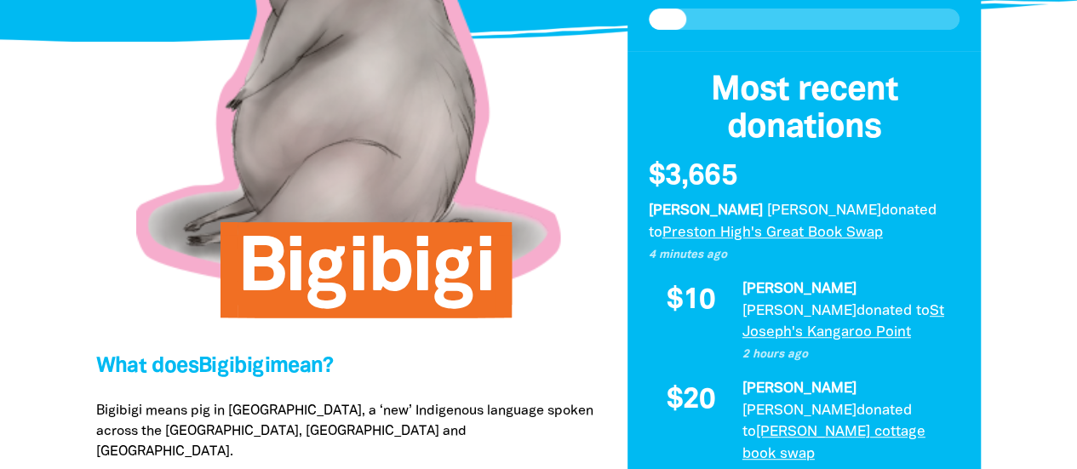
scroll to position [322, 0]
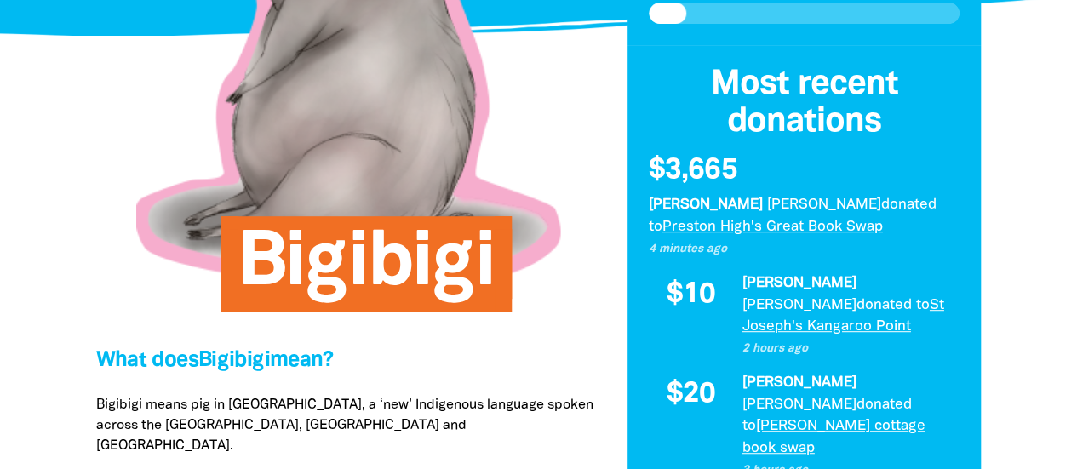
drag, startPoint x: 428, startPoint y: 226, endPoint x: 380, endPoint y: 209, distance: 51.4
click at [380, 209] on div at bounding box center [349, 33] width 506 height 506
click at [370, 147] on div at bounding box center [349, 33] width 506 height 506
drag, startPoint x: 370, startPoint y: 147, endPoint x: 548, endPoint y: 105, distance: 183.0
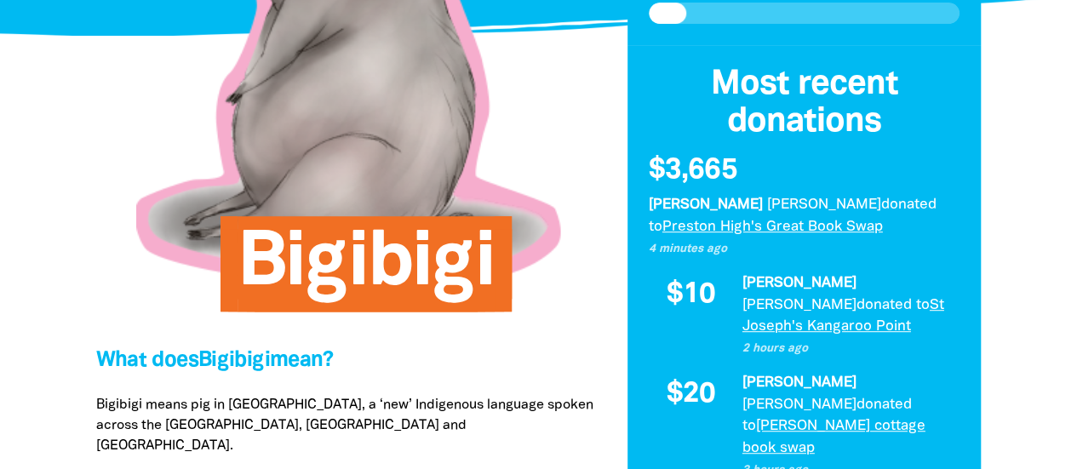
click at [548, 105] on div at bounding box center [349, 33] width 506 height 506
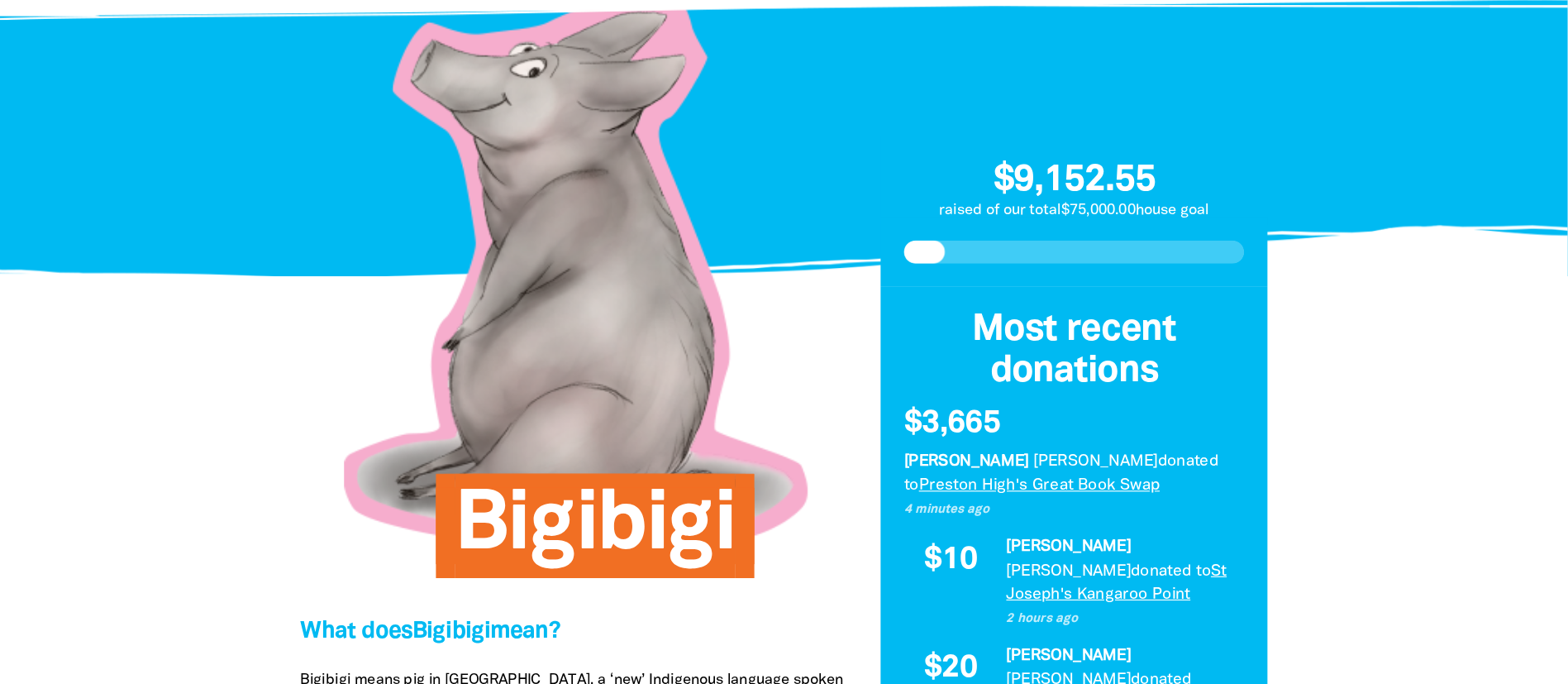
scroll to position [103, 0]
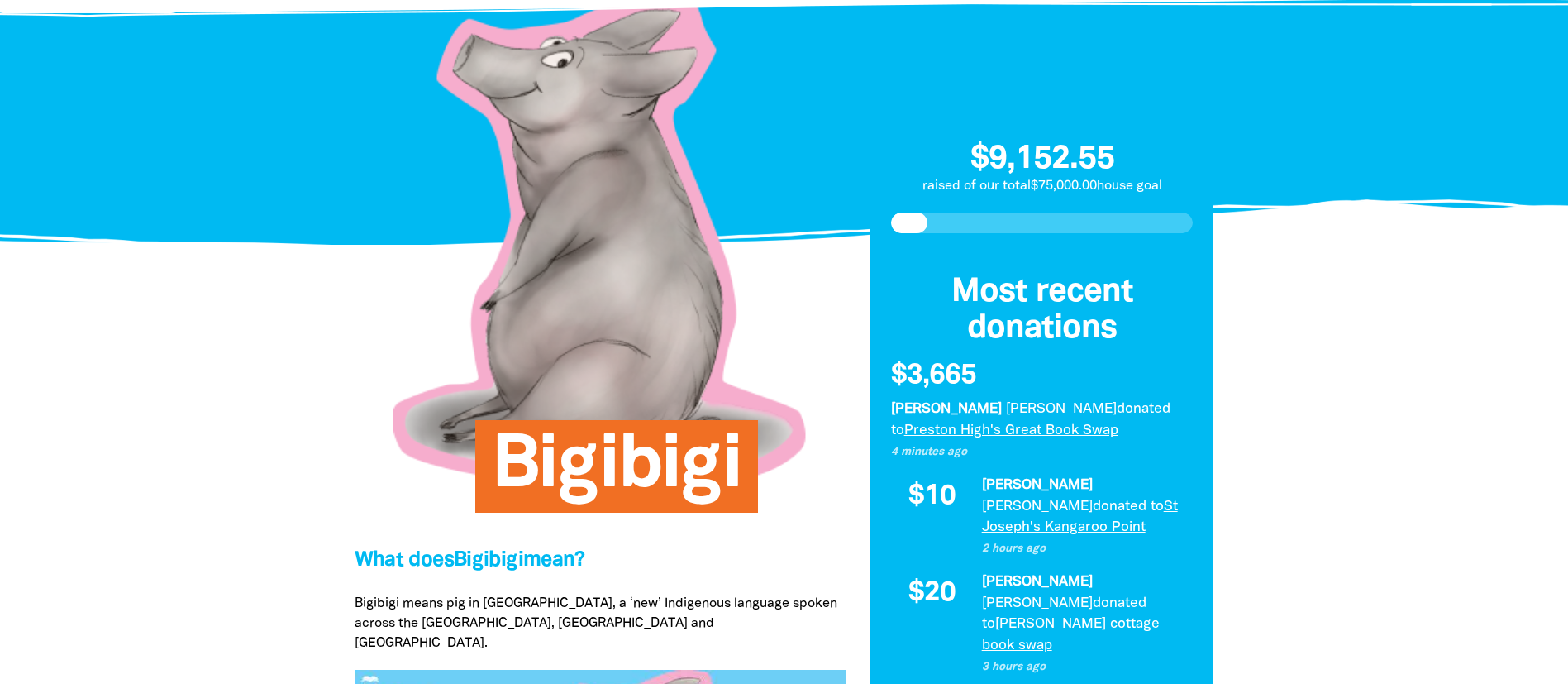
drag, startPoint x: 1299, startPoint y: 3, endPoint x: 950, endPoint y: 63, distance: 354.1
click at [950, 63] on div at bounding box center [1043, 108] width 369 height 207
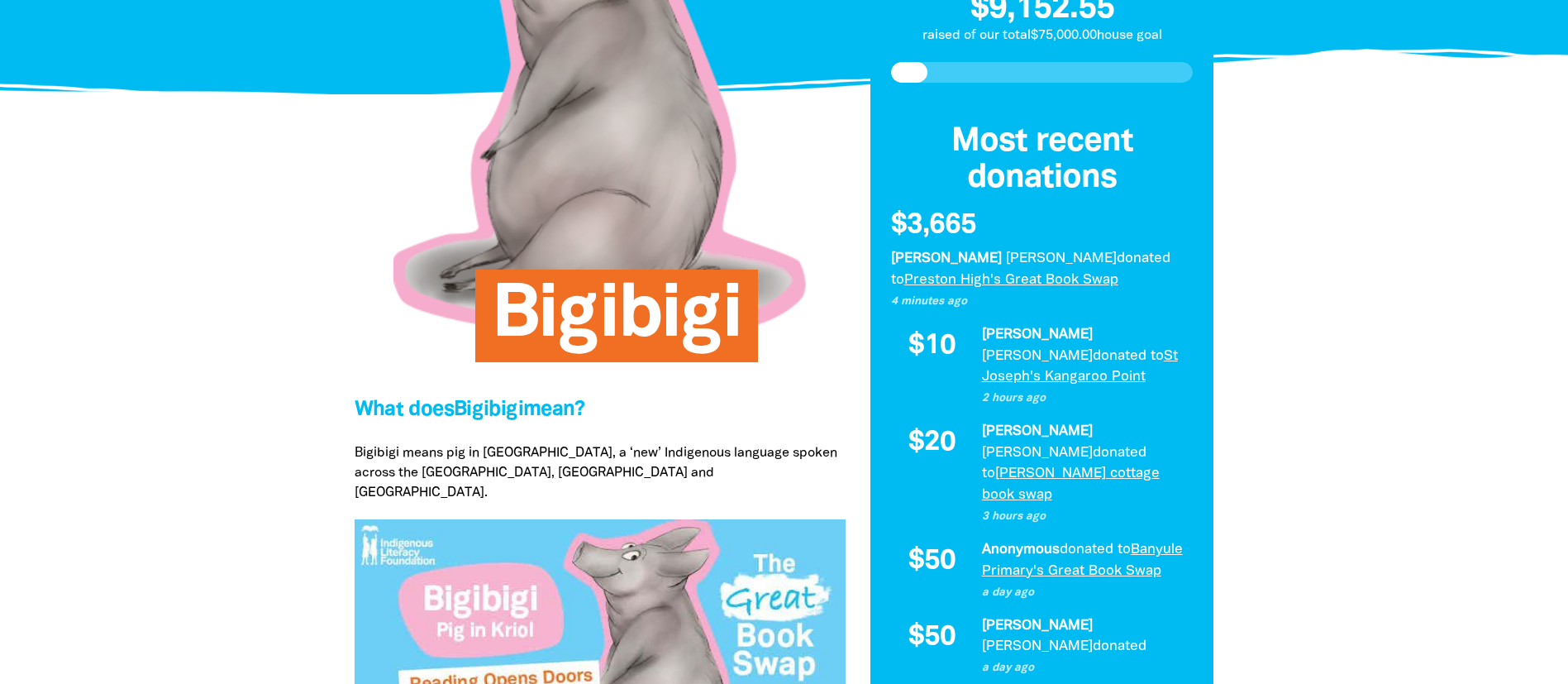
scroll to position [0, 0]
